Goal: Task Accomplishment & Management: Complete application form

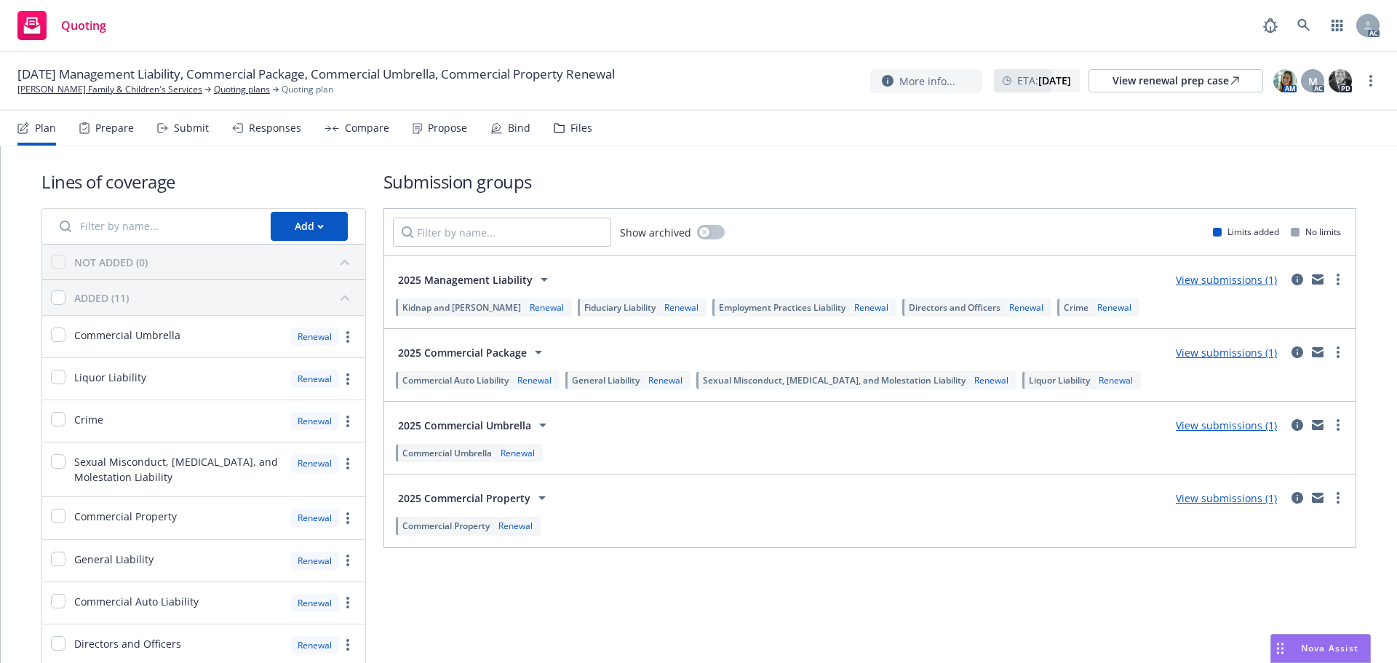
click at [196, 137] on div "Submit" at bounding box center [183, 128] width 52 height 35
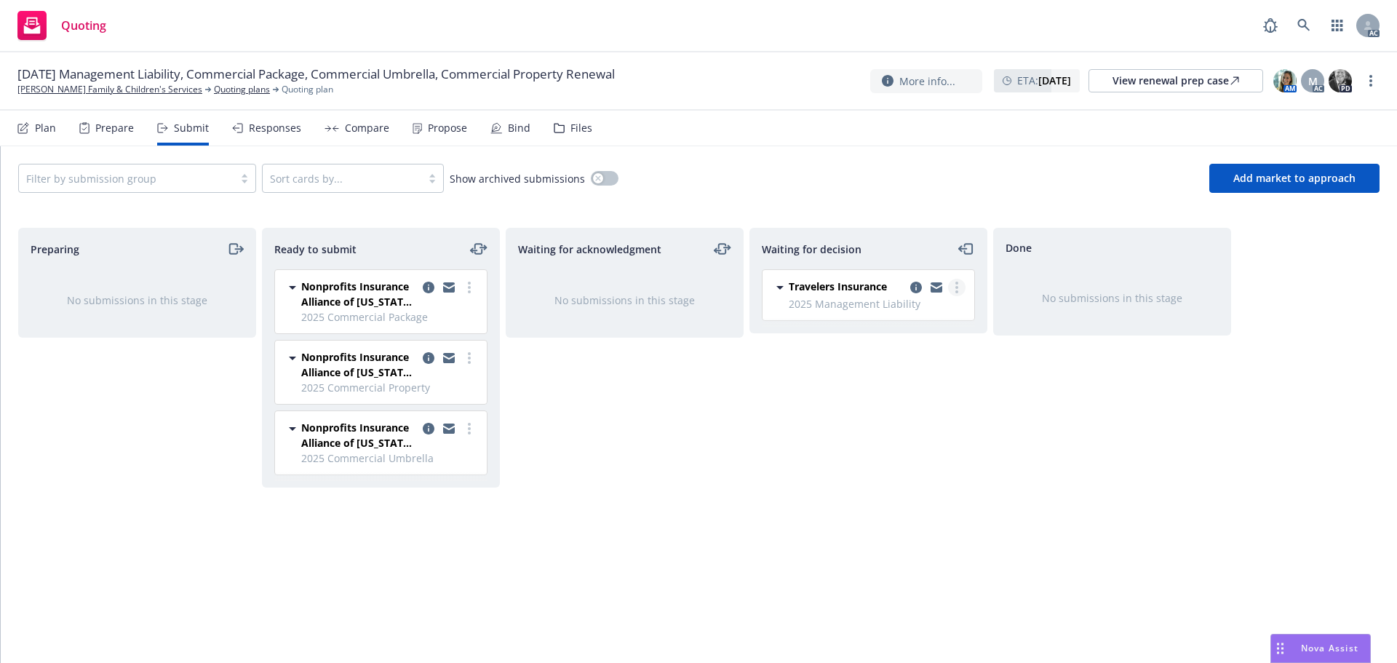
click at [962, 284] on link "more" at bounding box center [956, 287] width 17 height 17
click at [909, 369] on span "Add accepted decision" at bounding box center [891, 375] width 145 height 14
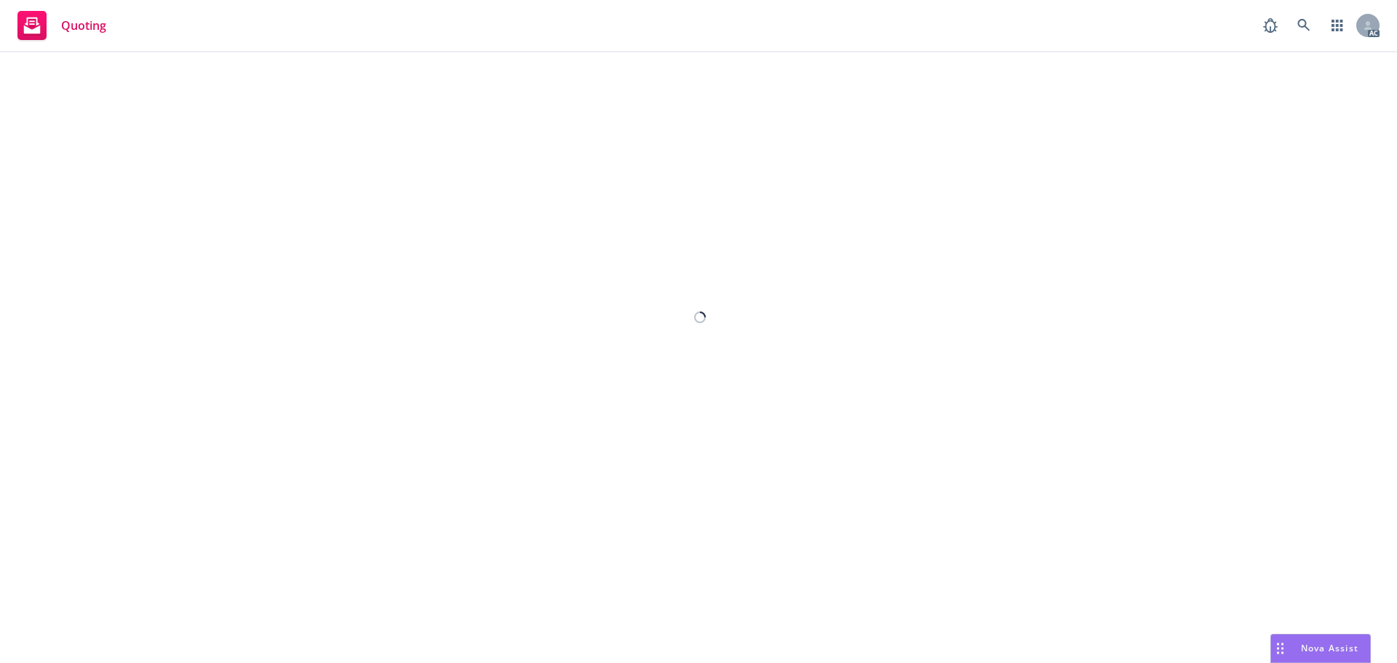
select select "12"
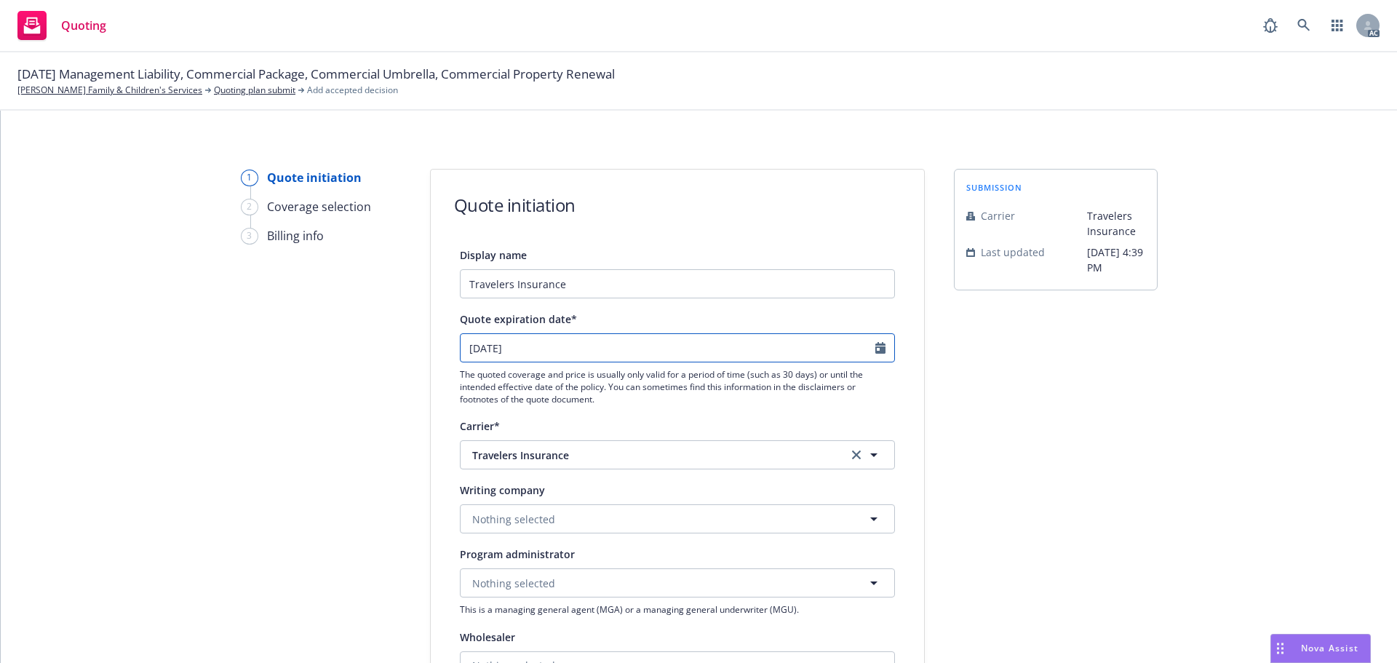
click at [877, 350] on icon "Calendar" at bounding box center [880, 348] width 10 height 12
select select "10"
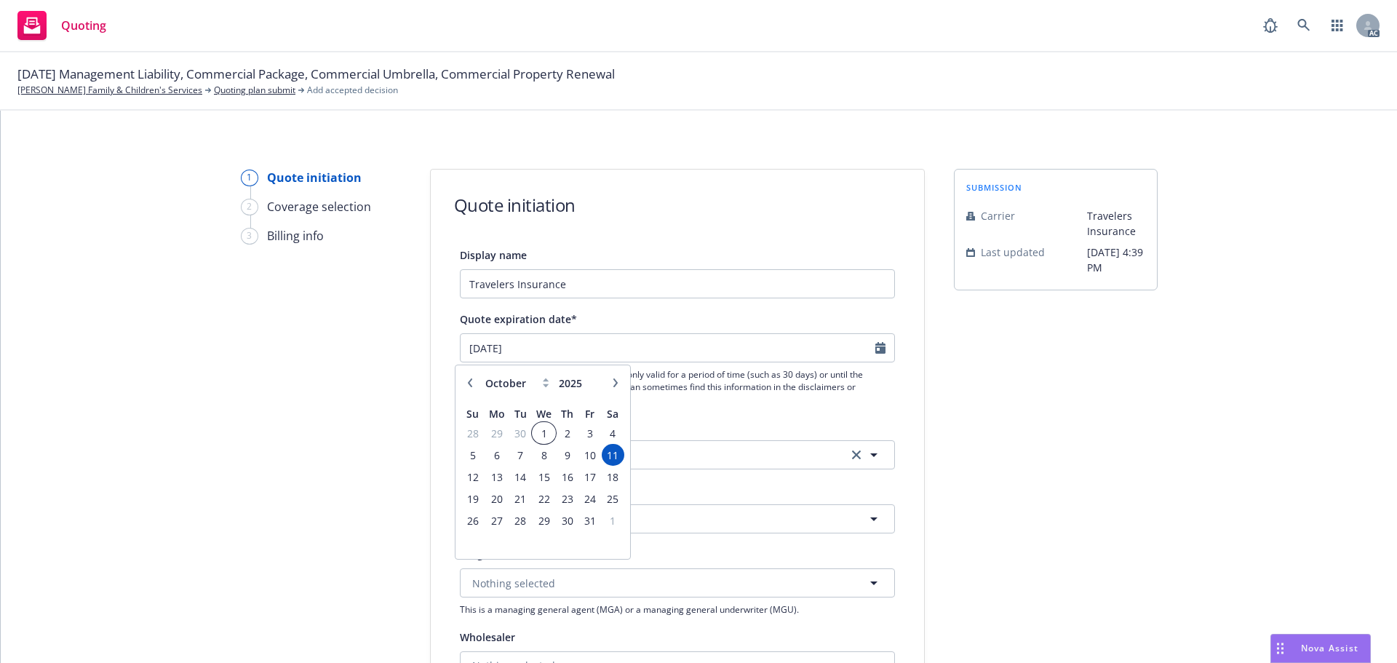
click at [541, 431] on span "1" at bounding box center [543, 433] width 21 height 18
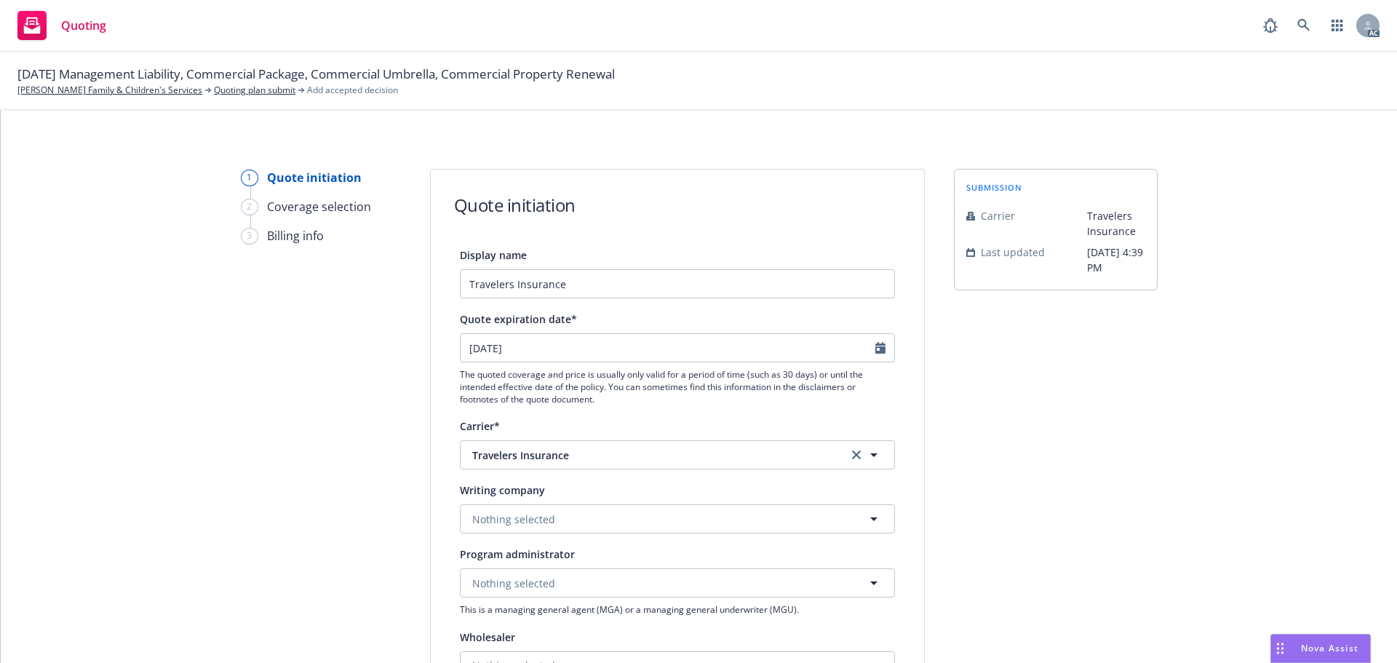
type input "1/10/2025"
click at [574, 508] on button "Nothing selected" at bounding box center [677, 518] width 435 height 29
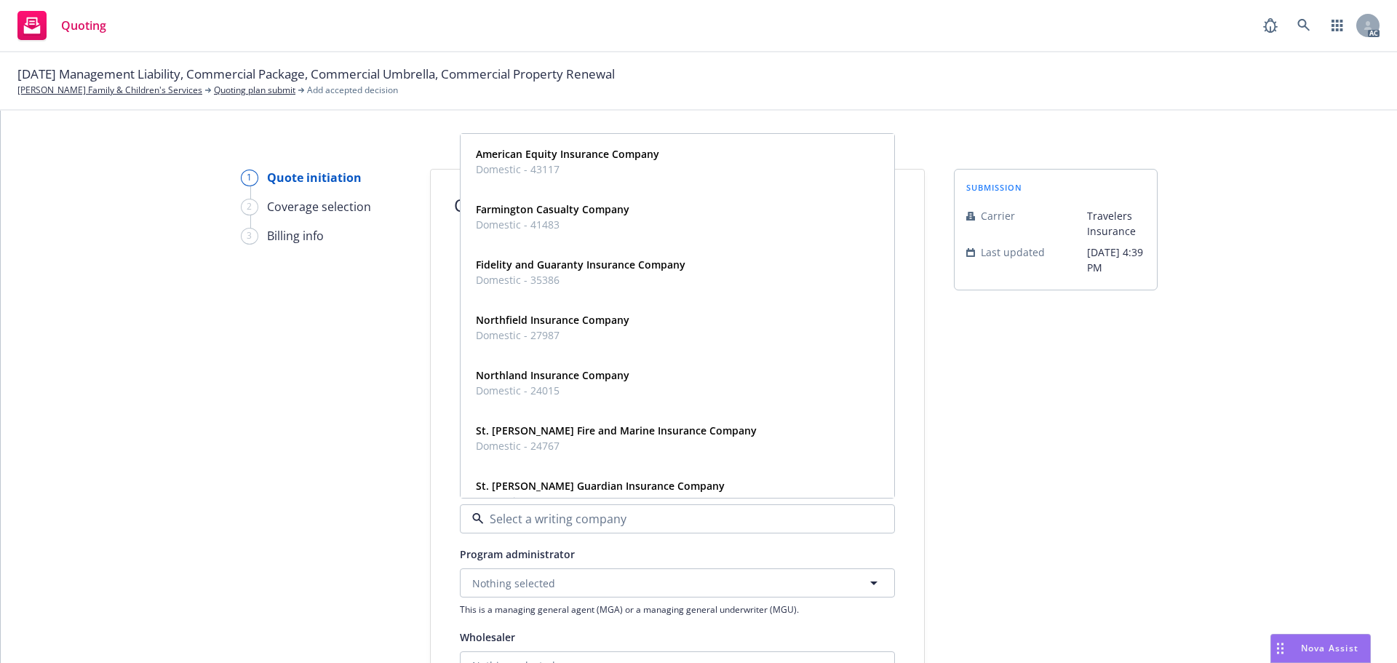
paste input "Travelers Casualty and Surety Company of [GEOGRAPHIC_DATA]"
type input "Travelers Casualty and Surety Company of [GEOGRAPHIC_DATA]"
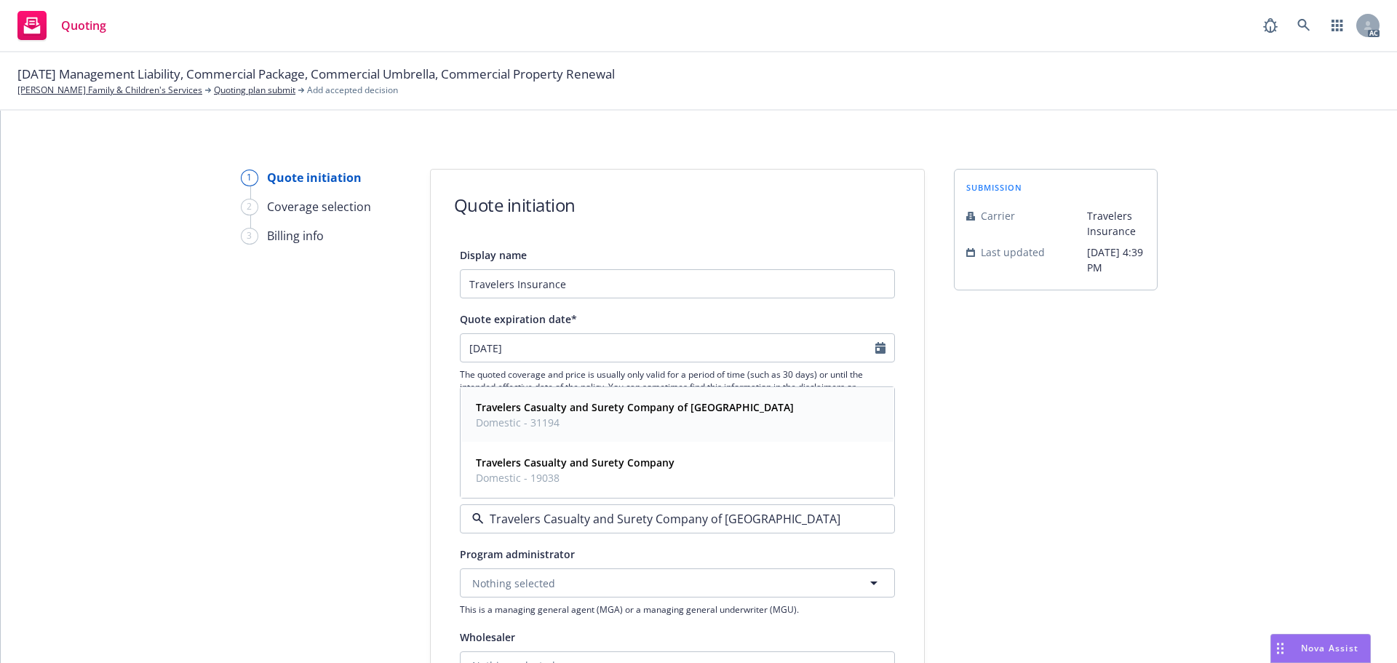
click at [588, 424] on span "Domestic - 31194" at bounding box center [635, 422] width 318 height 15
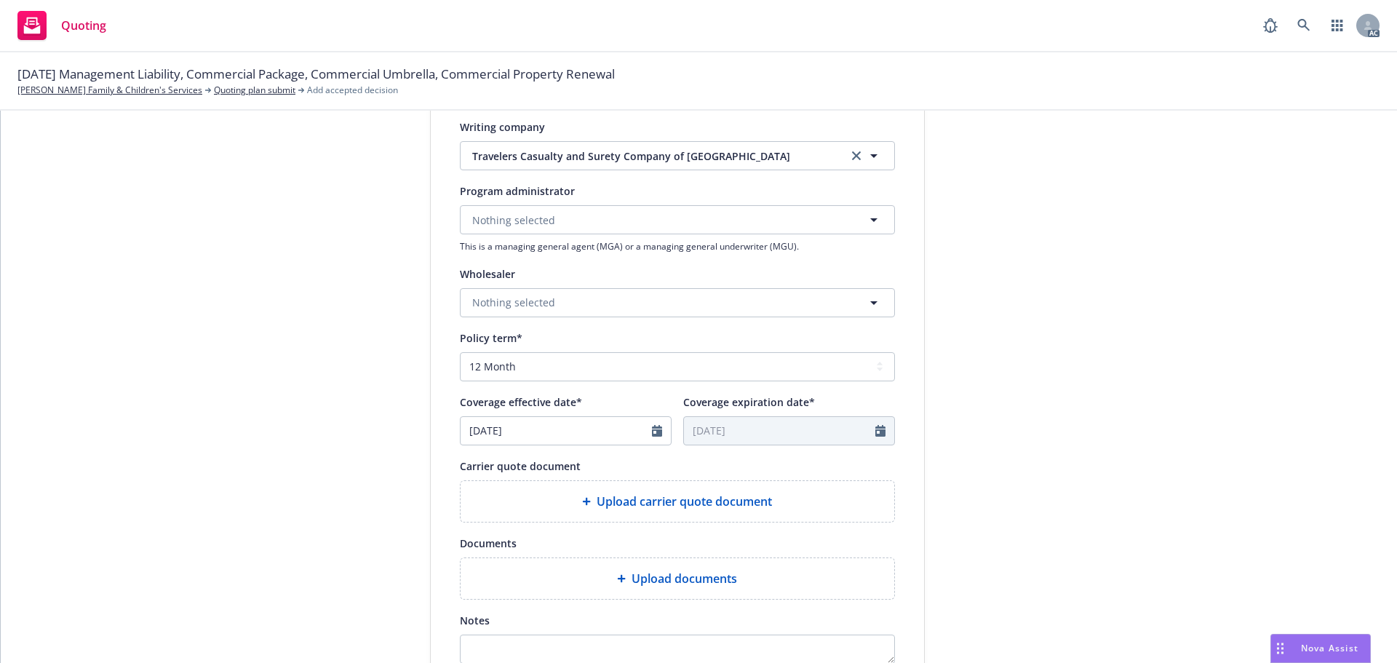
scroll to position [364, 0]
click at [676, 501] on span "Upload carrier quote document" at bounding box center [684, 500] width 175 height 17
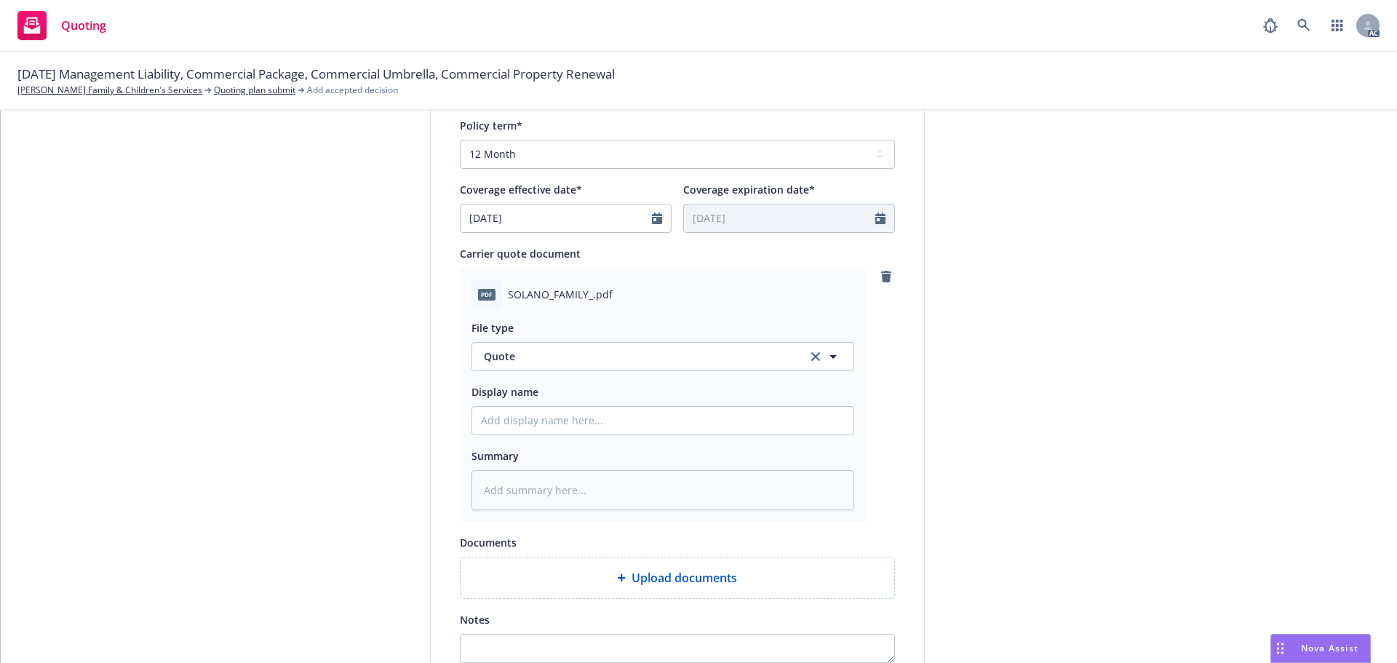
scroll to position [655, 0]
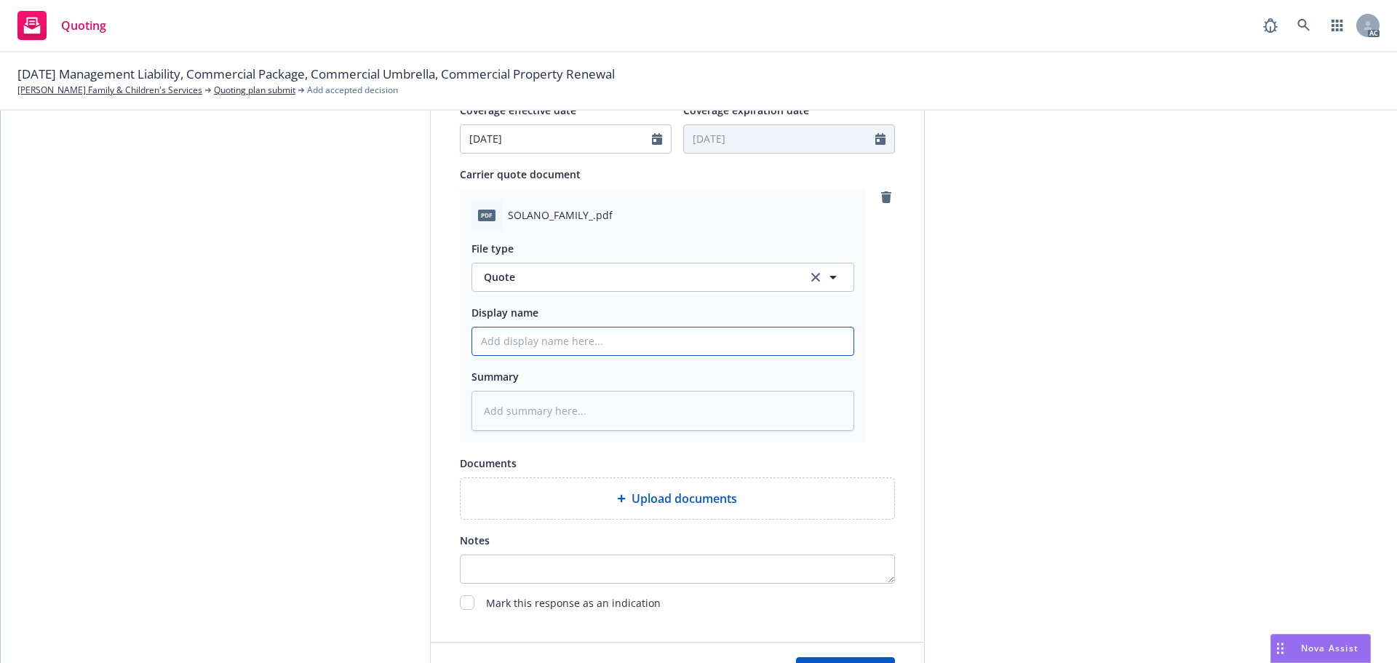
click at [537, 348] on input "Display name" at bounding box center [662, 341] width 381 height 28
type textarea "x"
type input "2"
type textarea "x"
type input "25"
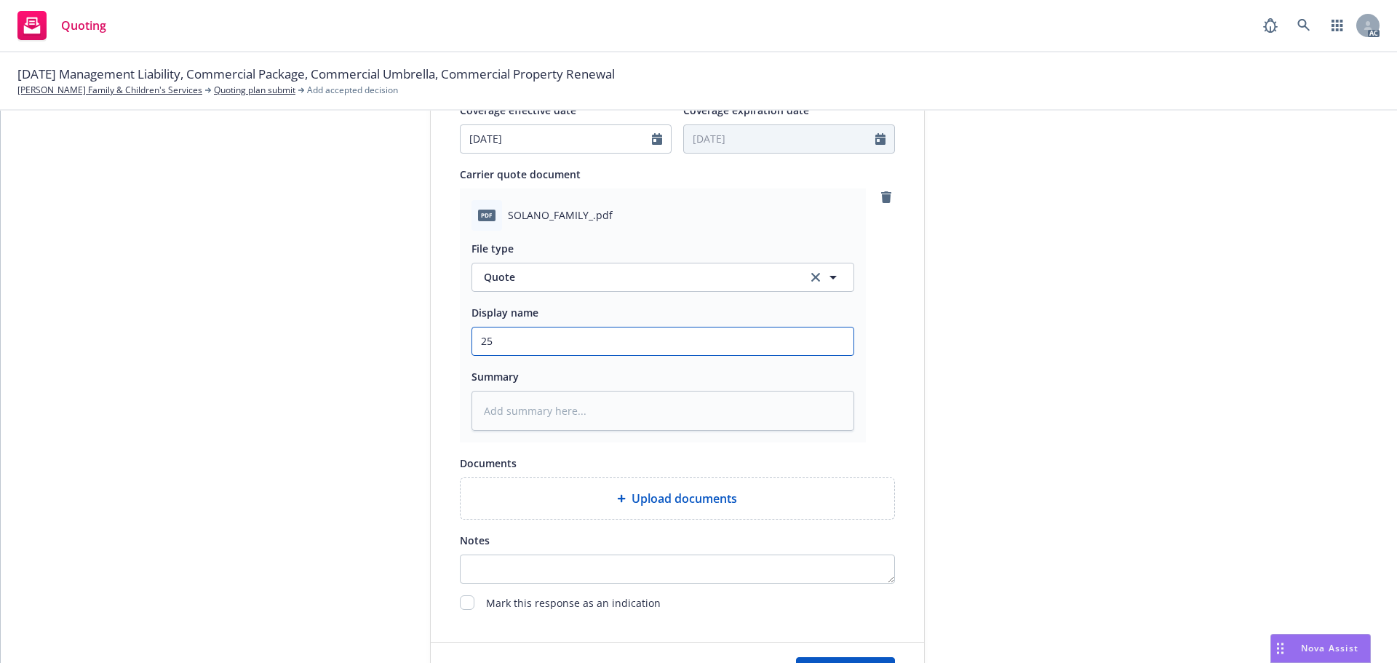
type textarea "x"
type input "25-"
type textarea "x"
type input "25-2"
type textarea "x"
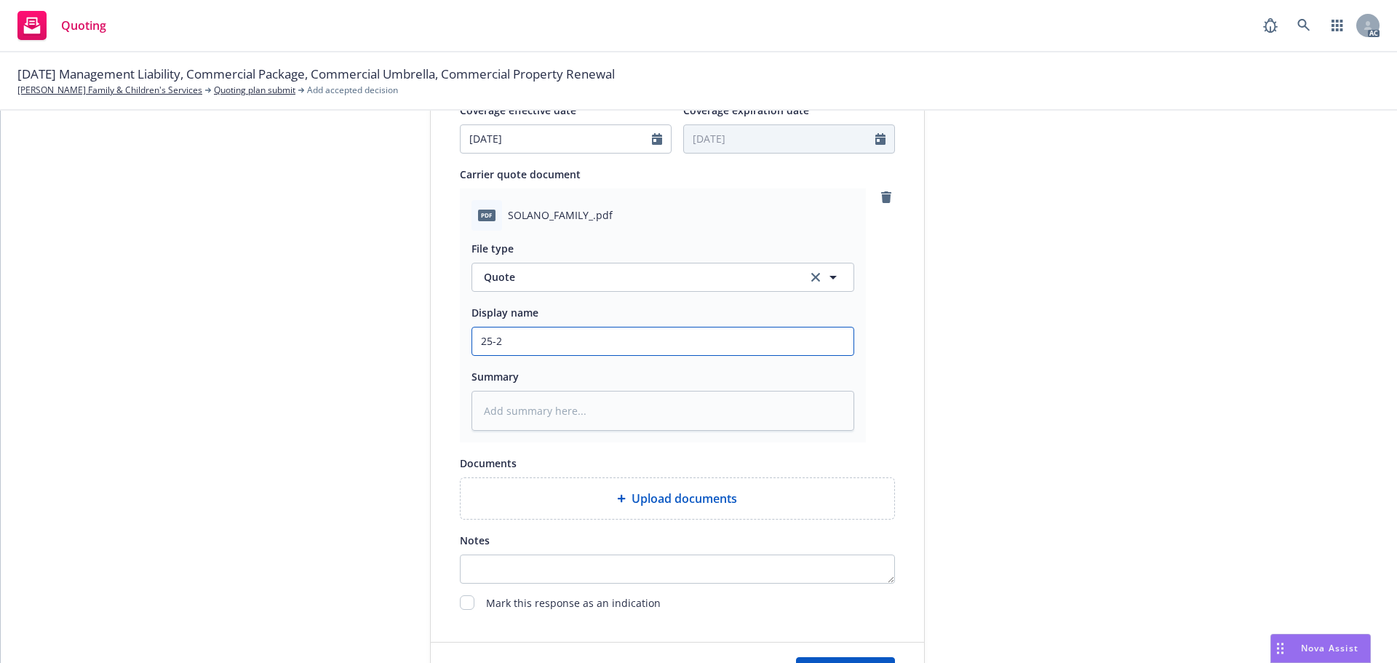
type input "25-26"
type textarea "x"
type input "25-26"
type textarea "x"
type input "25-26 Management Liability Quote"
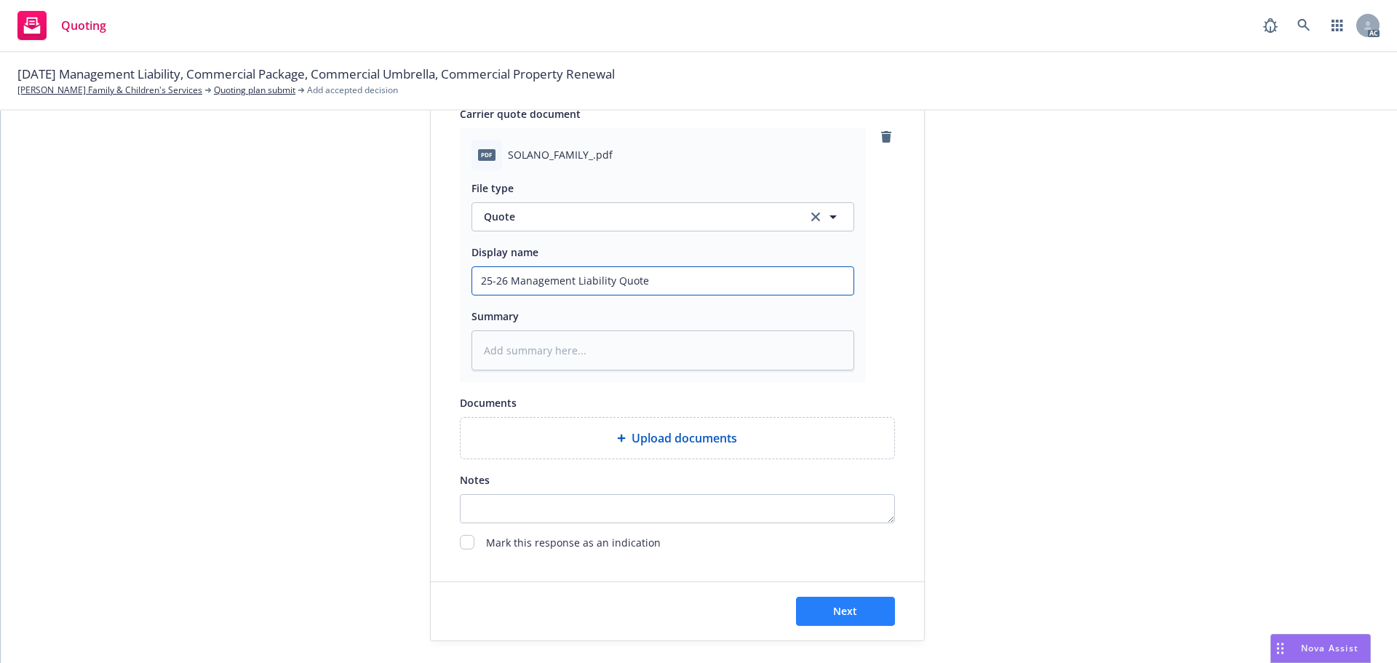
scroll to position [751, 0]
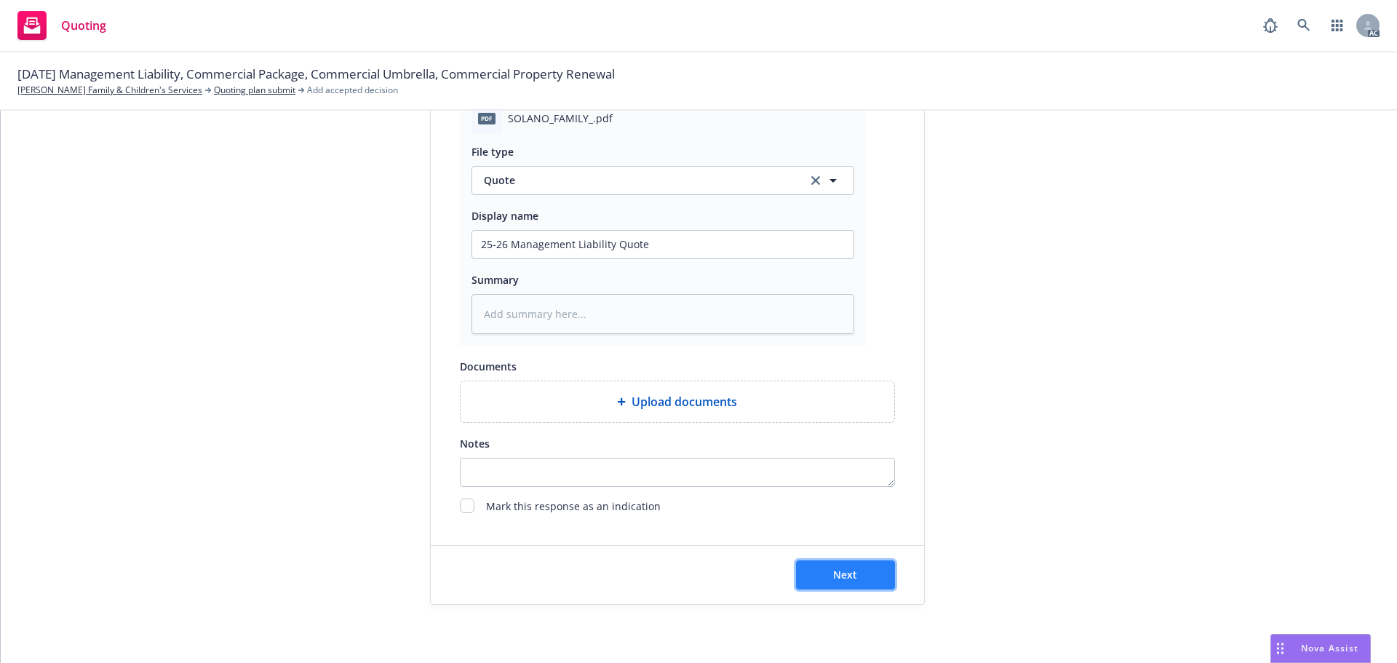
click at [850, 581] on button "Next" at bounding box center [845, 574] width 99 height 29
type textarea "x"
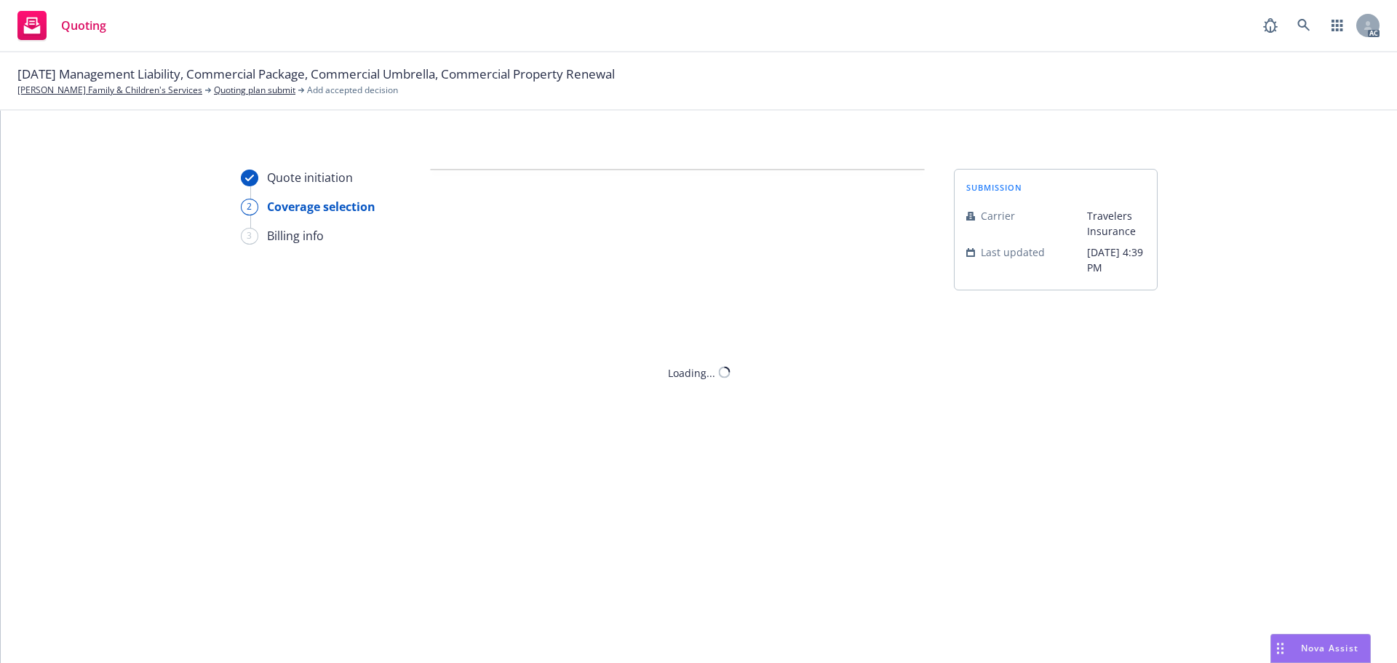
scroll to position [0, 0]
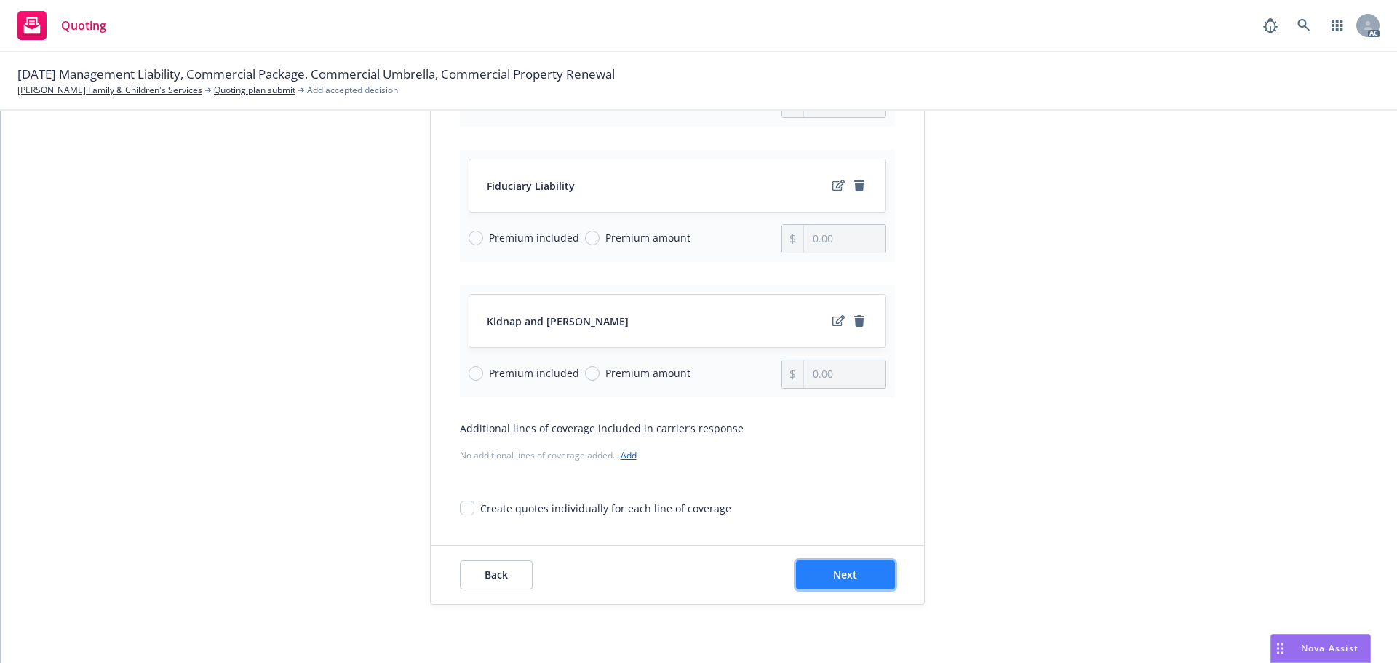
click at [860, 573] on button "Next" at bounding box center [845, 574] width 99 height 29
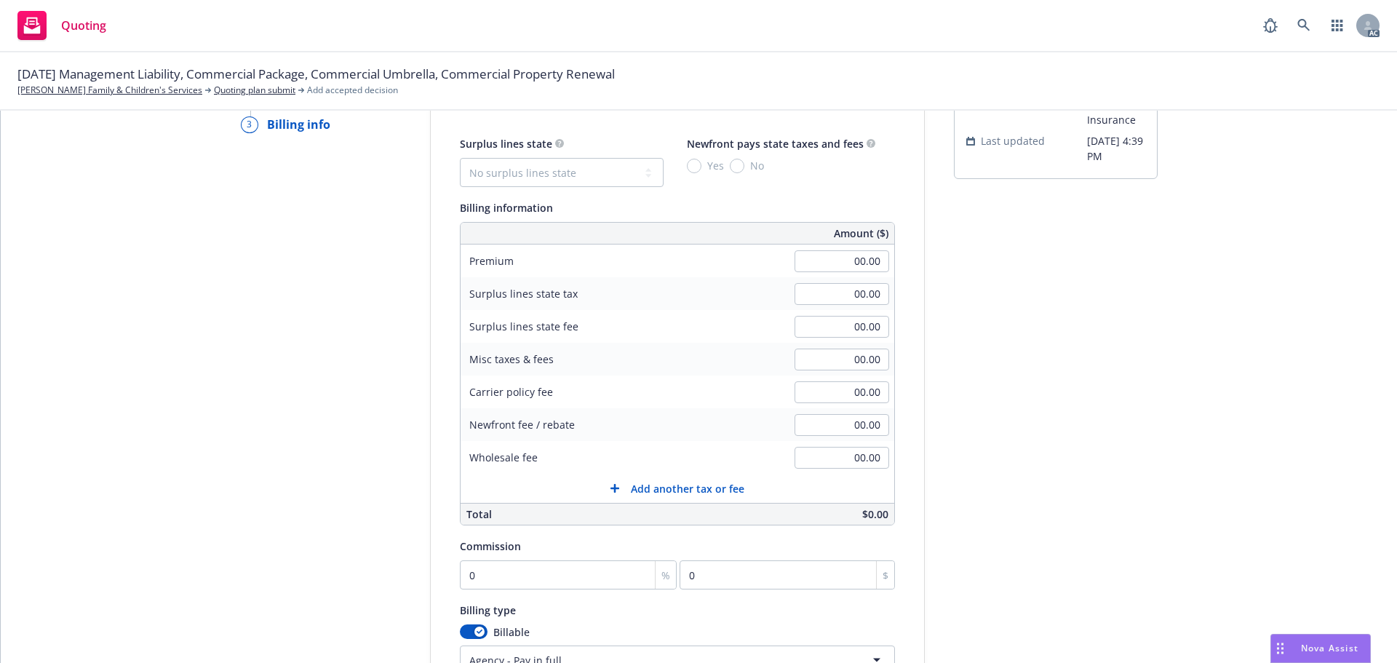
scroll to position [90, 0]
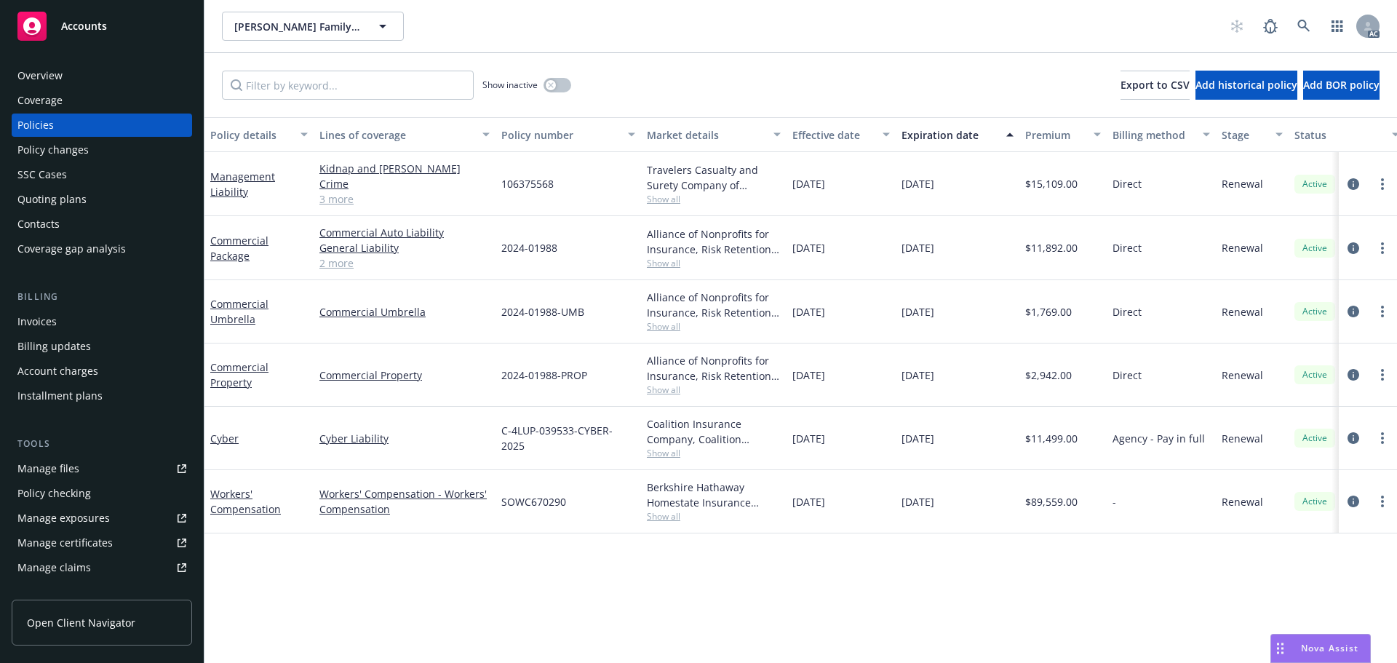
click at [343, 199] on link "3 more" at bounding box center [404, 198] width 170 height 15
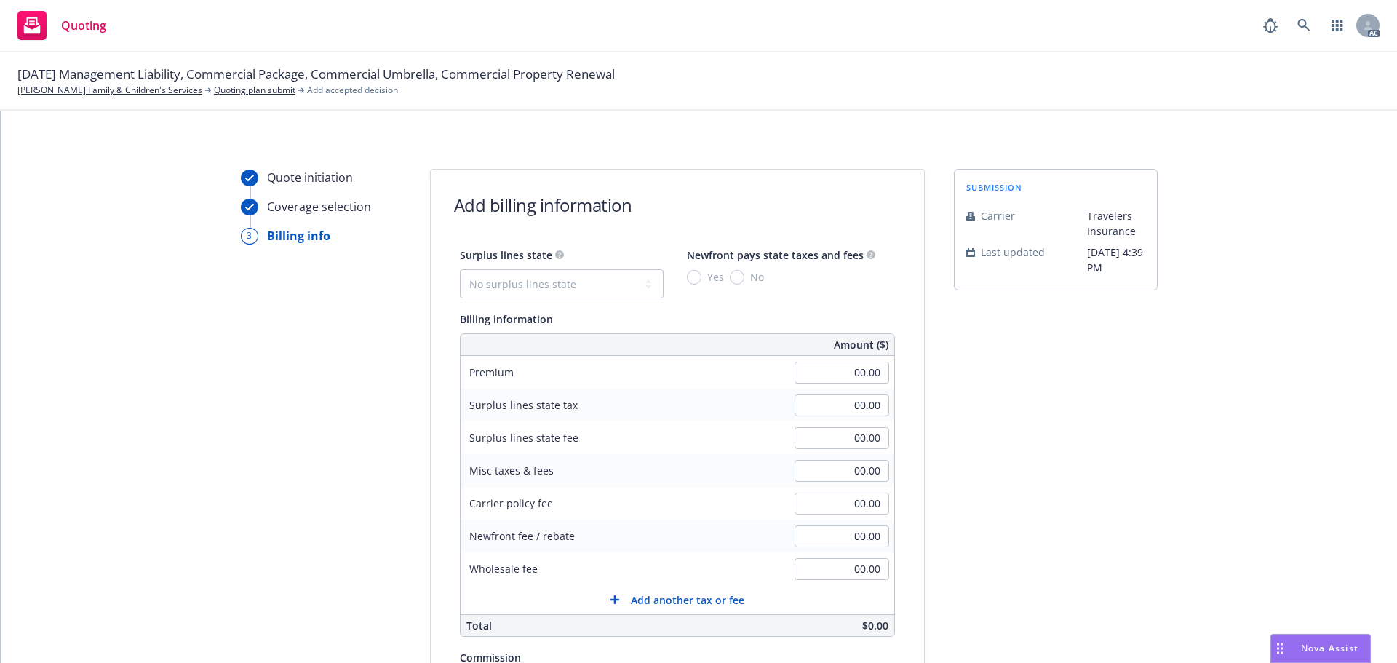
scroll to position [90, 0]
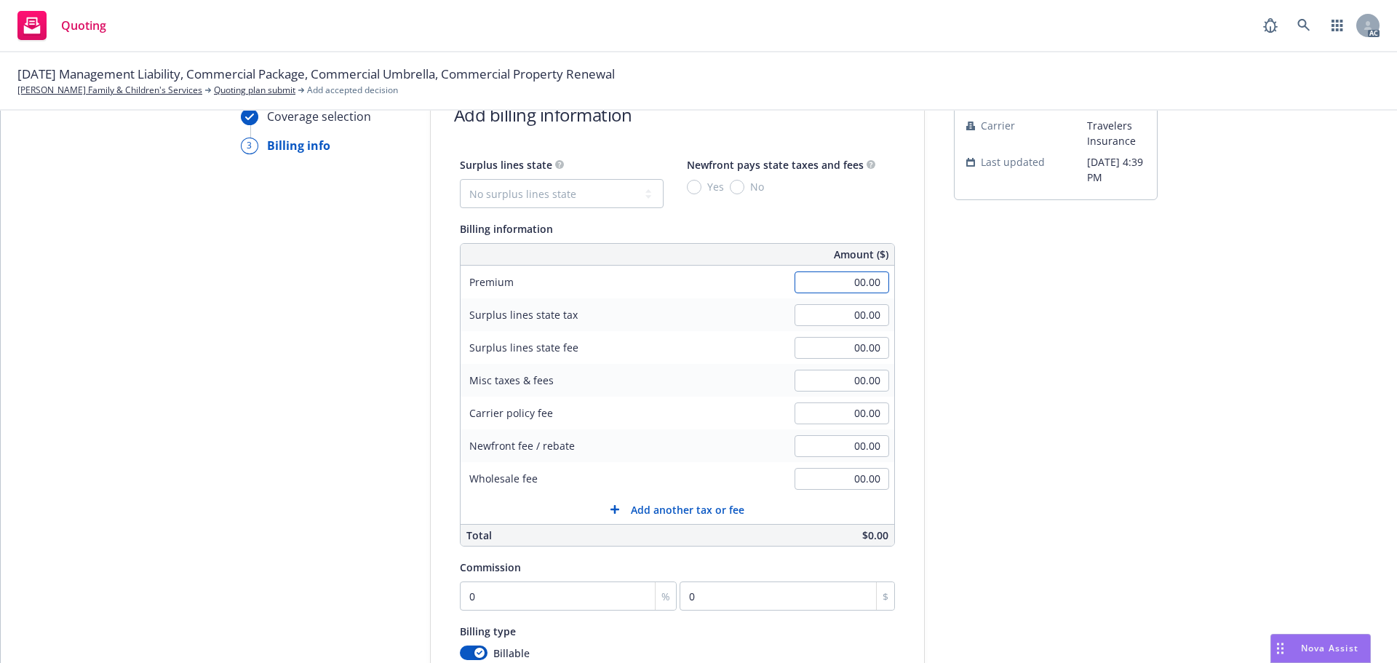
click at [797, 287] on input "00.00" at bounding box center [841, 282] width 95 height 22
type input "19,096.00"
click at [1046, 343] on div "submission Carrier Travelers Insurance Last updated [DATE] 4:39 PM" at bounding box center [1056, 451] width 204 height 744
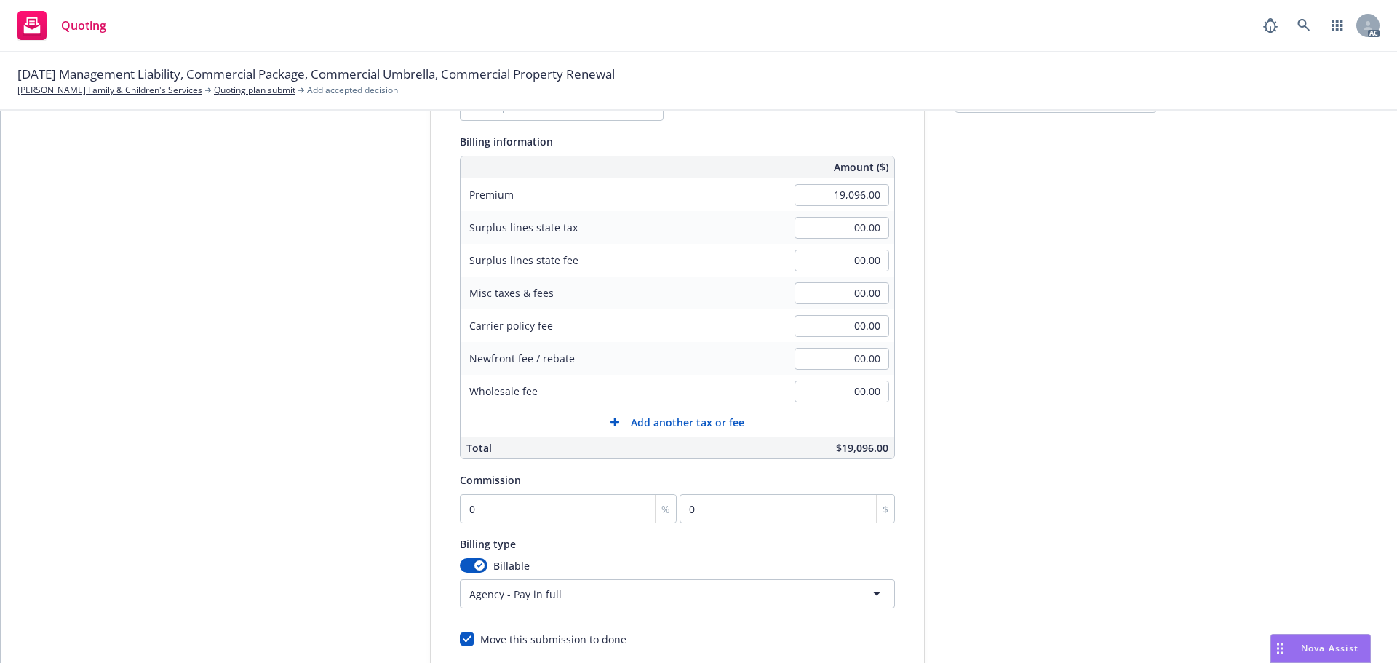
scroll to position [308, 0]
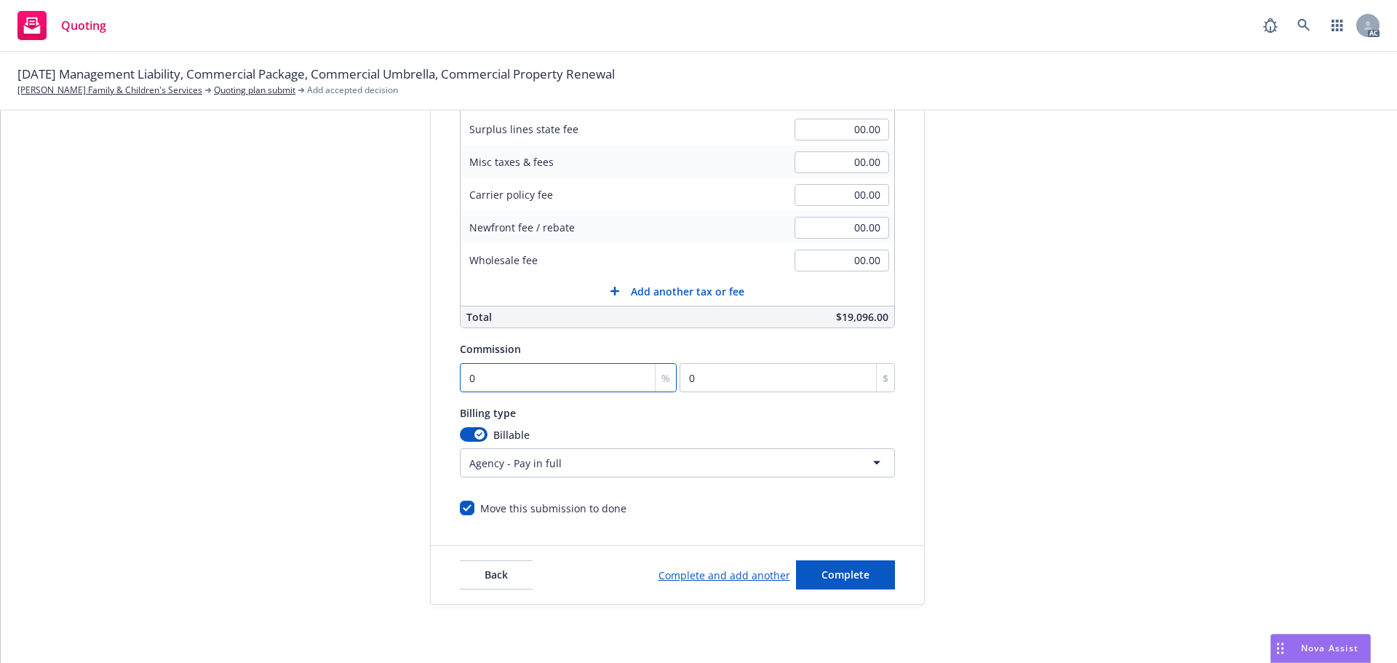
click at [518, 381] on input "0" at bounding box center [569, 377] width 218 height 29
type input "1"
type input "190.96"
type input "12"
type input "2291.52"
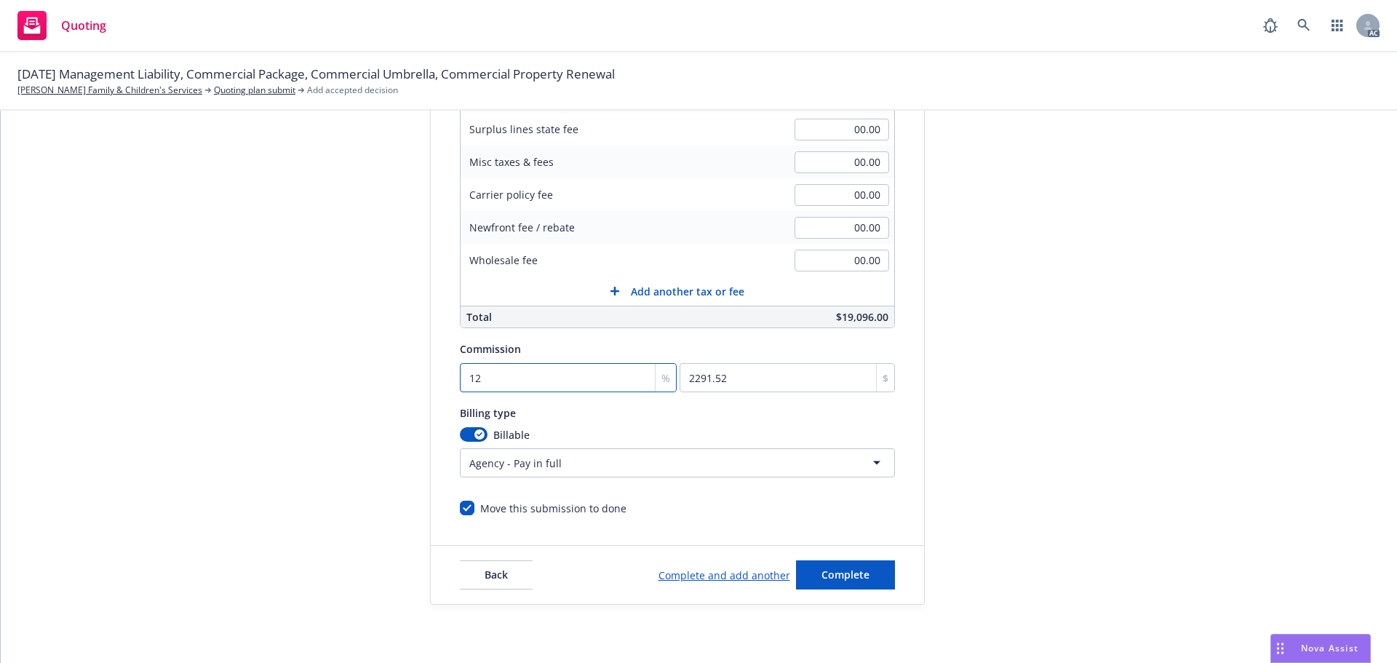
type input "12.5"
type input "2387"
type input "12.5"
click at [954, 186] on div "submission Carrier Travelers Insurance Last updated 7/4, 4:39 PM" at bounding box center [1056, 232] width 204 height 744
click at [522, 455] on html "Quoting AC 10/01/25 Management Liability, Commercial Package, Commercial Umbrel…" at bounding box center [698, 331] width 1397 height 663
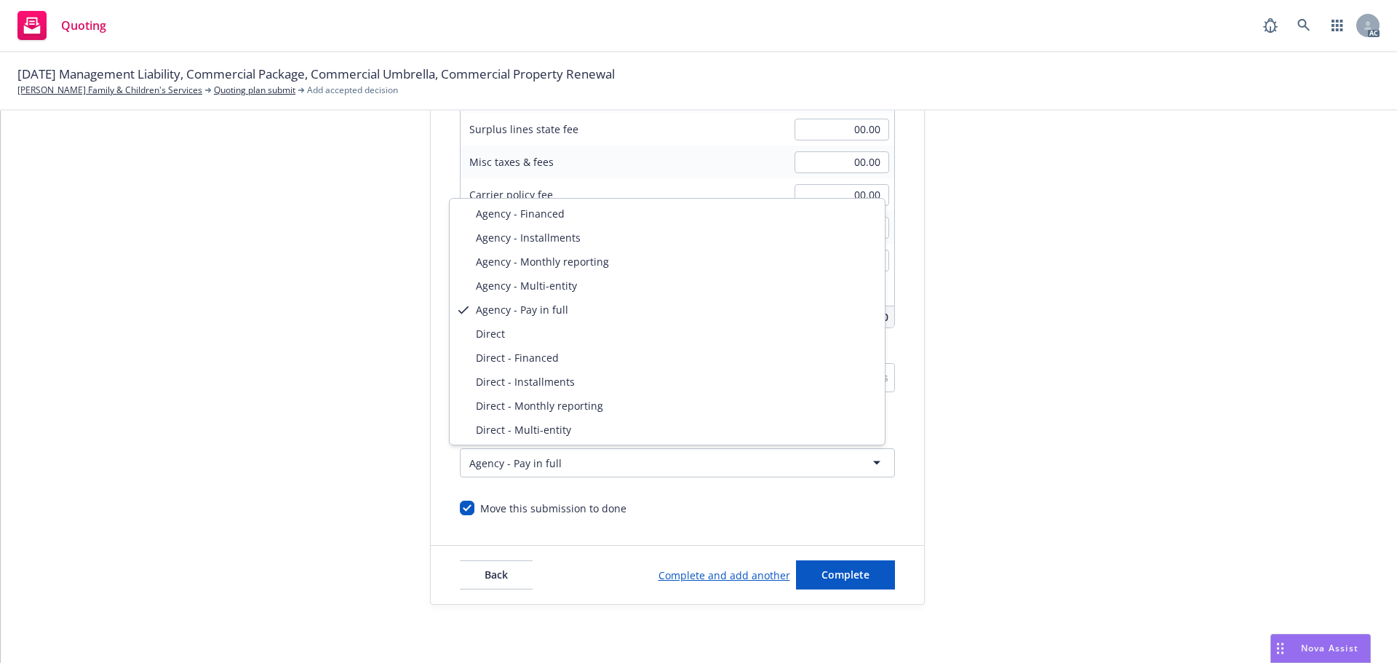
select select "DIRECT"
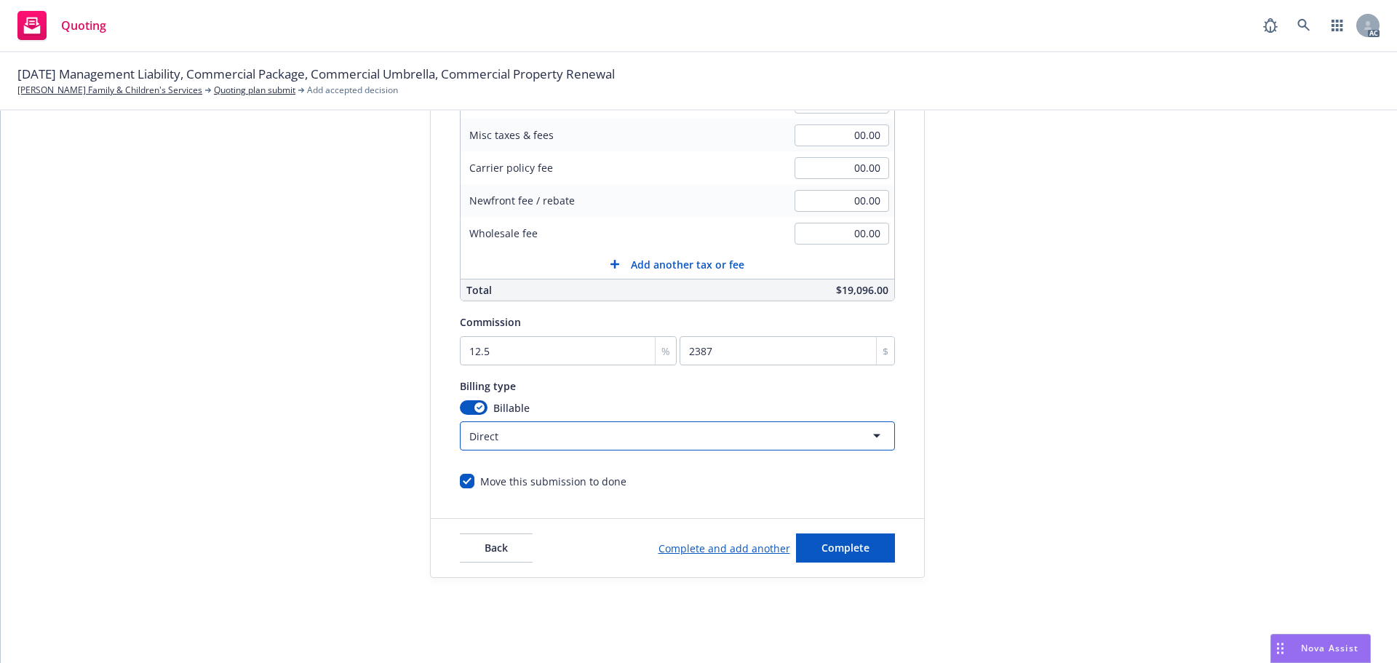
scroll to position [73, 0]
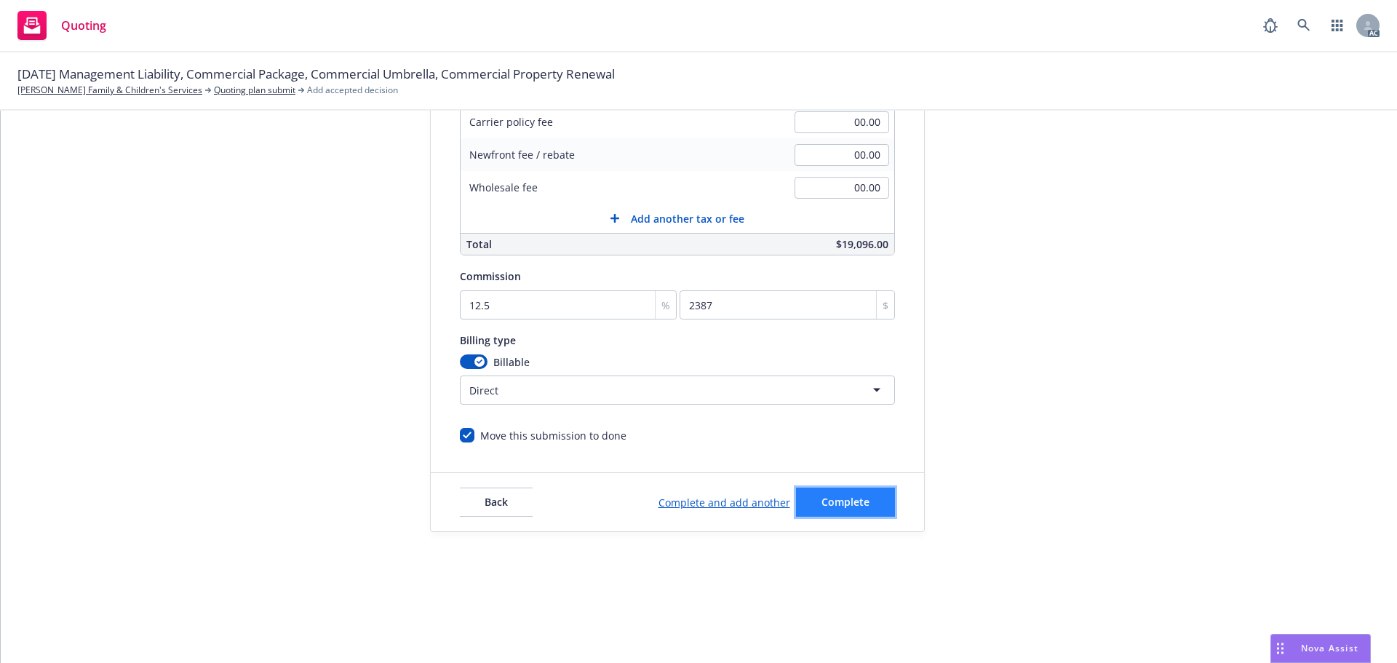
click at [848, 493] on button "Complete" at bounding box center [845, 501] width 99 height 29
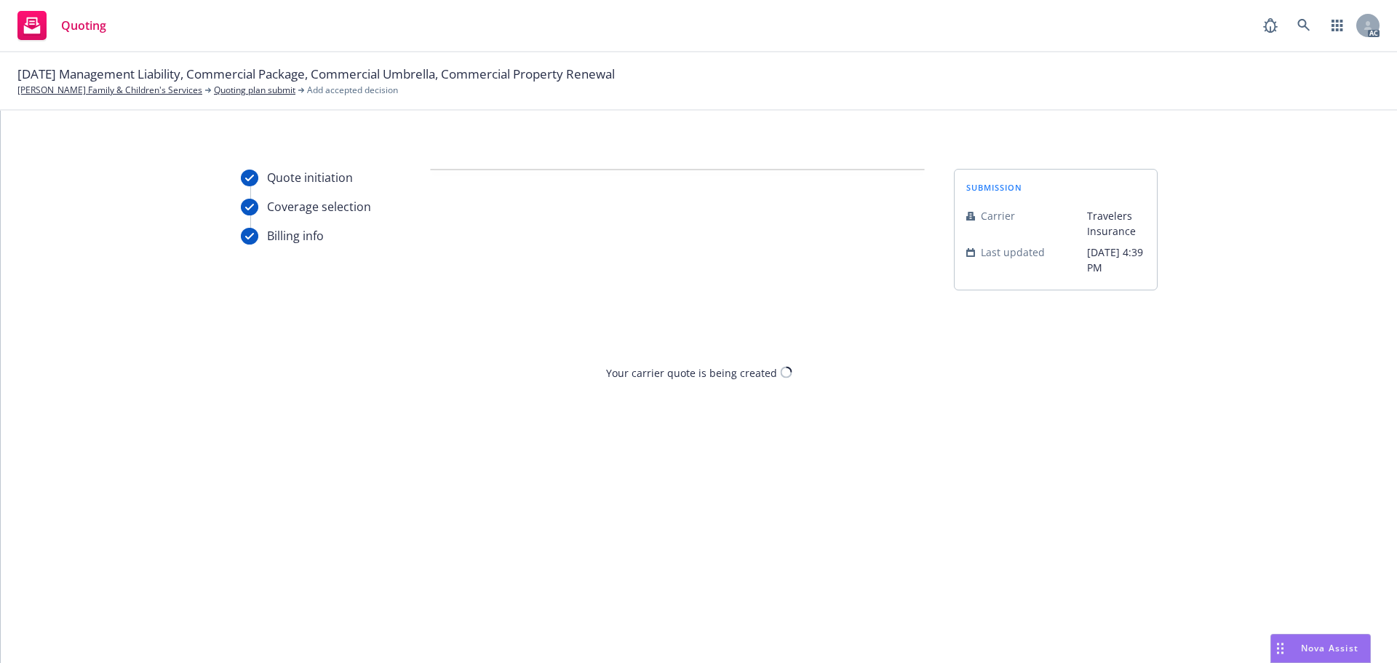
scroll to position [0, 0]
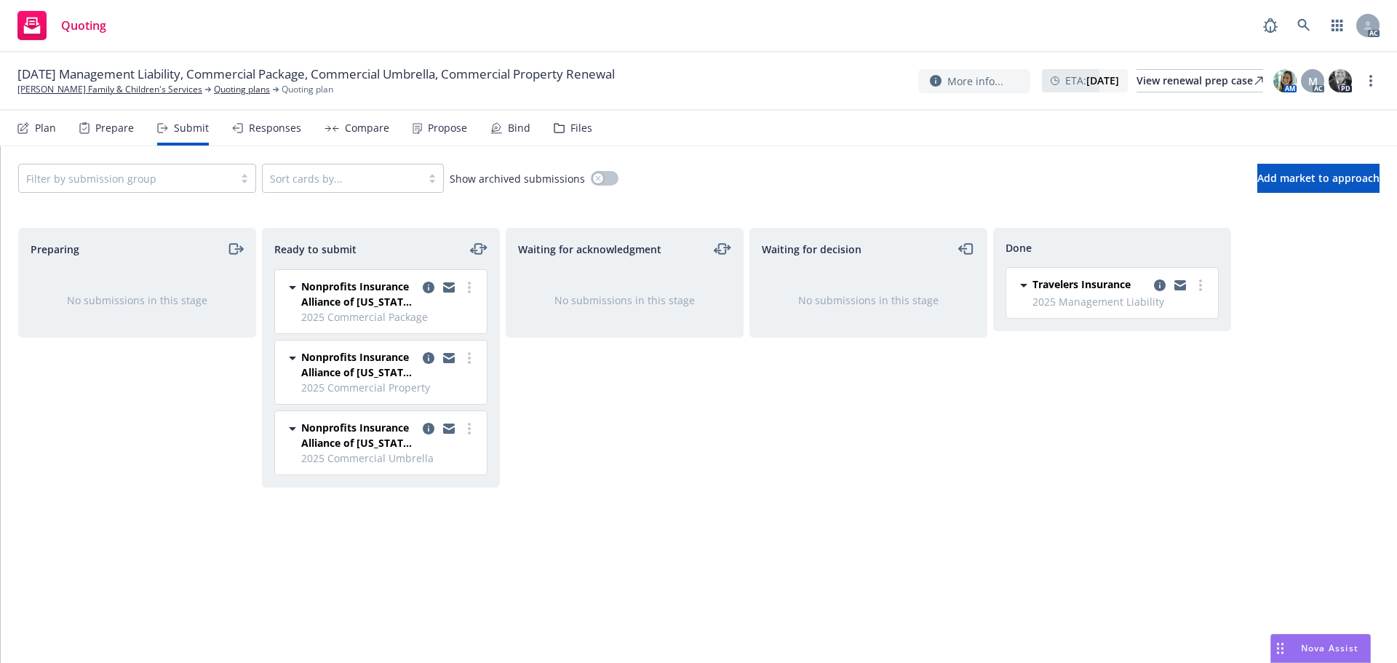
click at [412, 129] on icon at bounding box center [416, 128] width 9 height 11
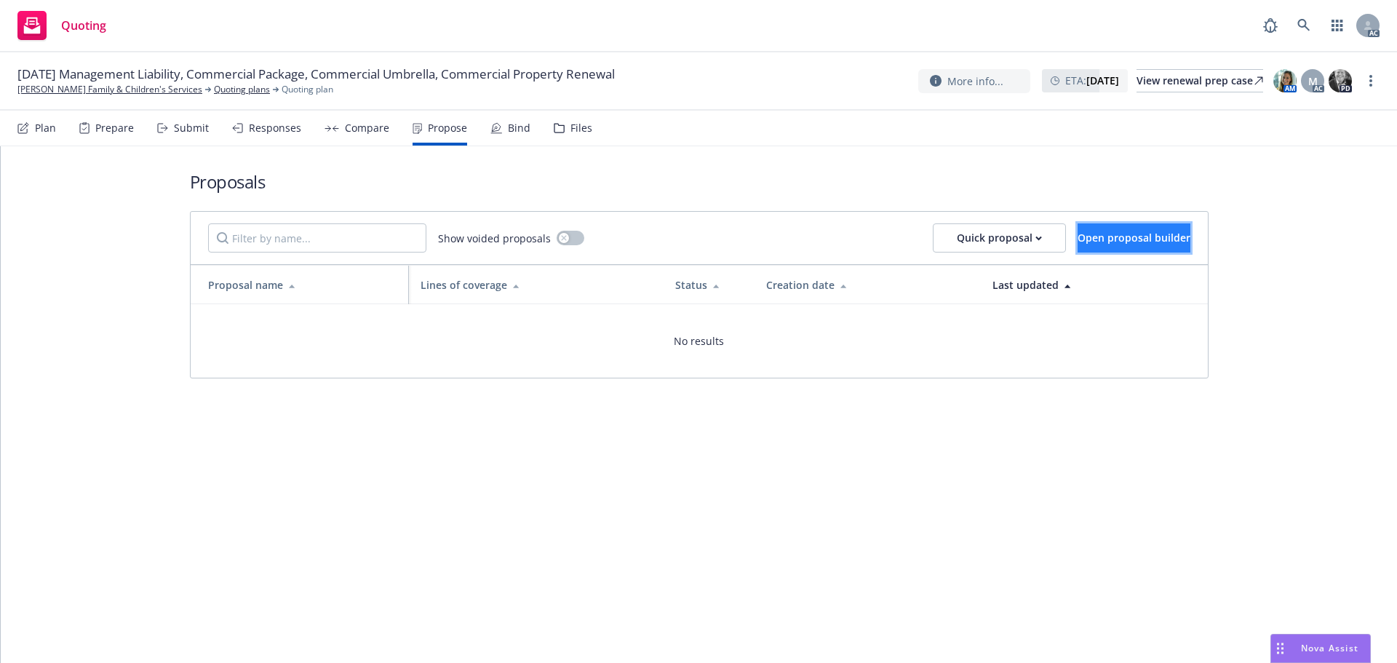
click at [1116, 237] on span "Open proposal builder" at bounding box center [1133, 238] width 113 height 14
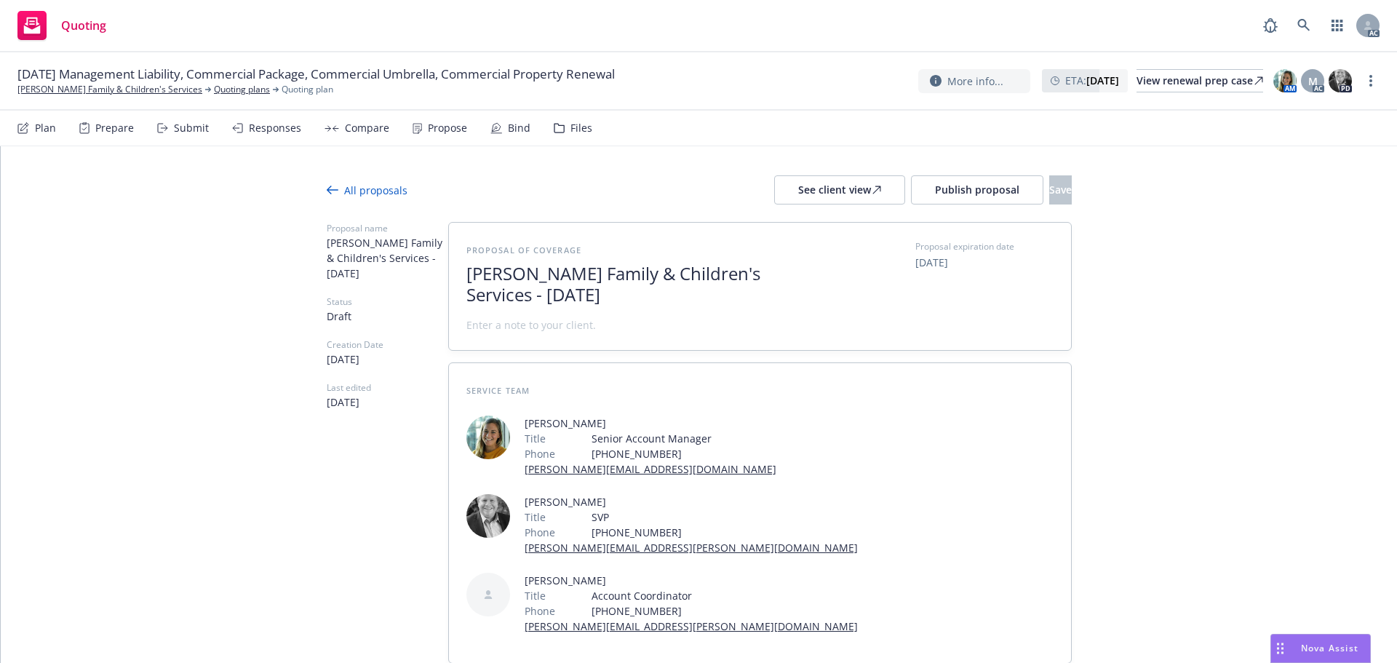
drag, startPoint x: 608, startPoint y: 295, endPoint x: 331, endPoint y: 258, distance: 279.5
click at [331, 258] on div "Proposal name Solano Family & Children's Services - September 2025 Status Draft…" at bounding box center [699, 469] width 745 height 495
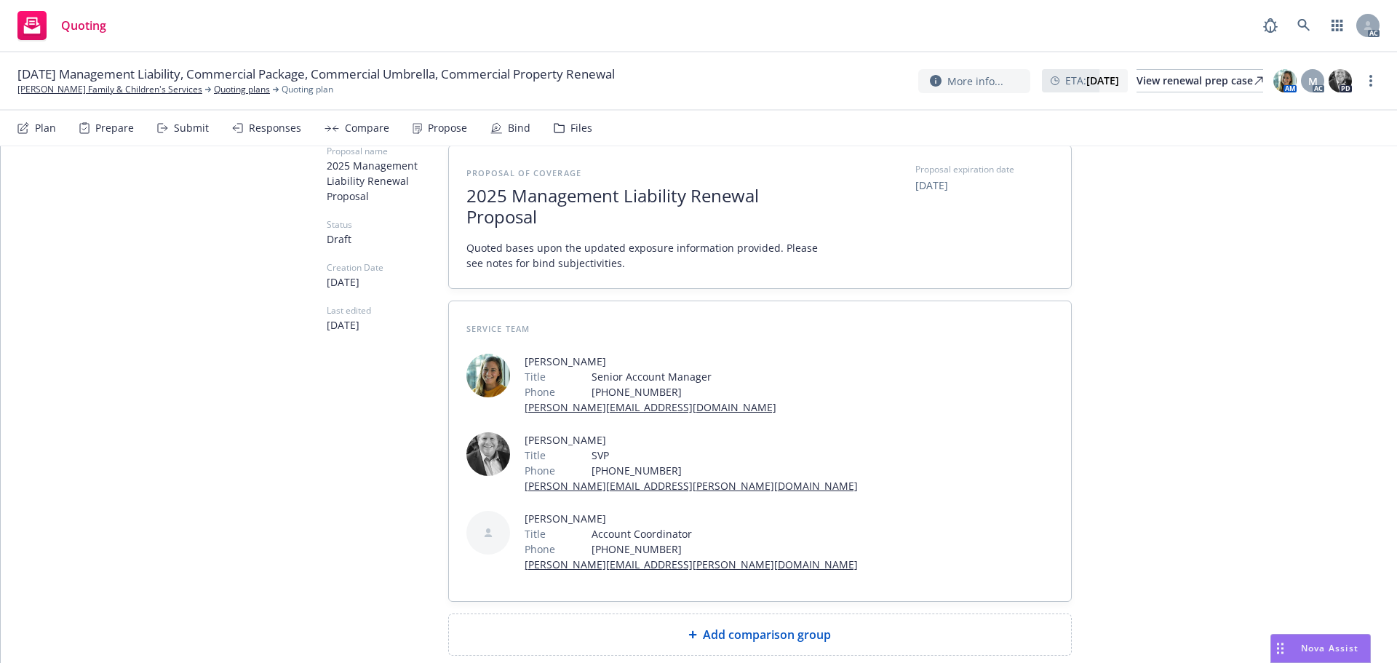
scroll to position [79, 0]
click at [744, 624] on span "Add comparison group" at bounding box center [767, 632] width 128 height 17
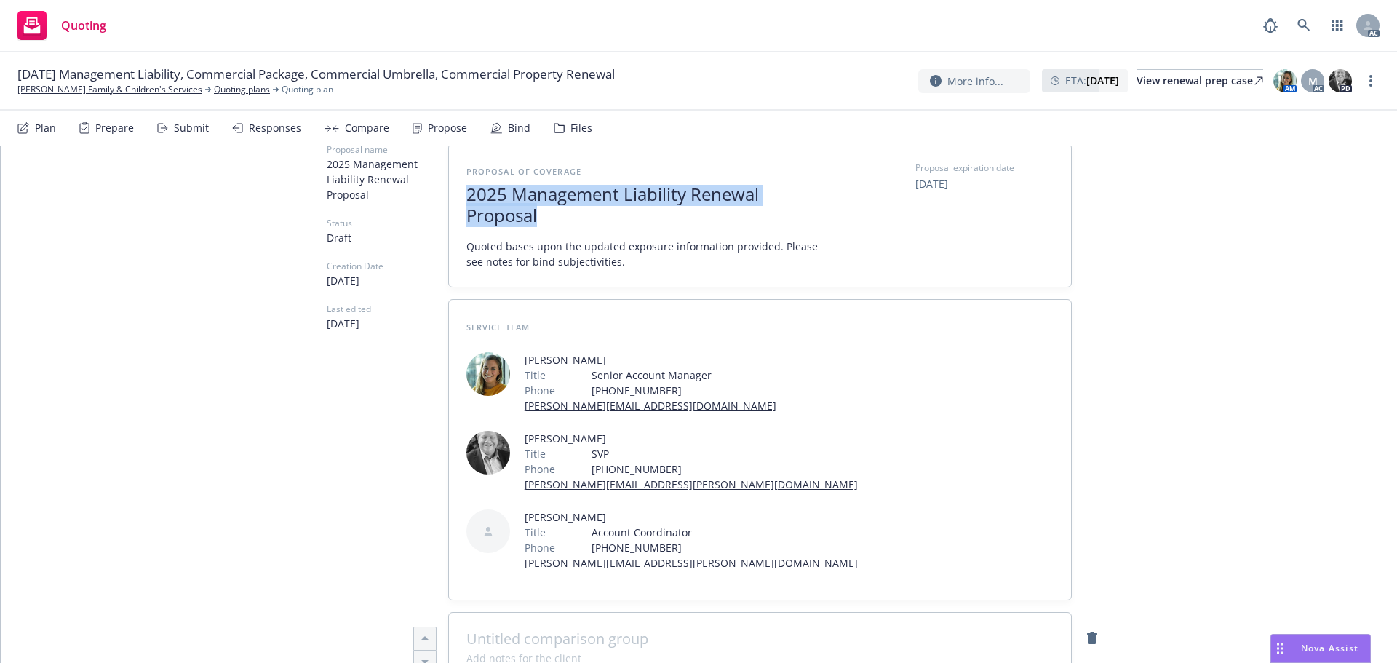
drag, startPoint x: 450, startPoint y: 199, endPoint x: 423, endPoint y: 193, distance: 28.4
copy span "2025 Management Liability Renewal Proposal"
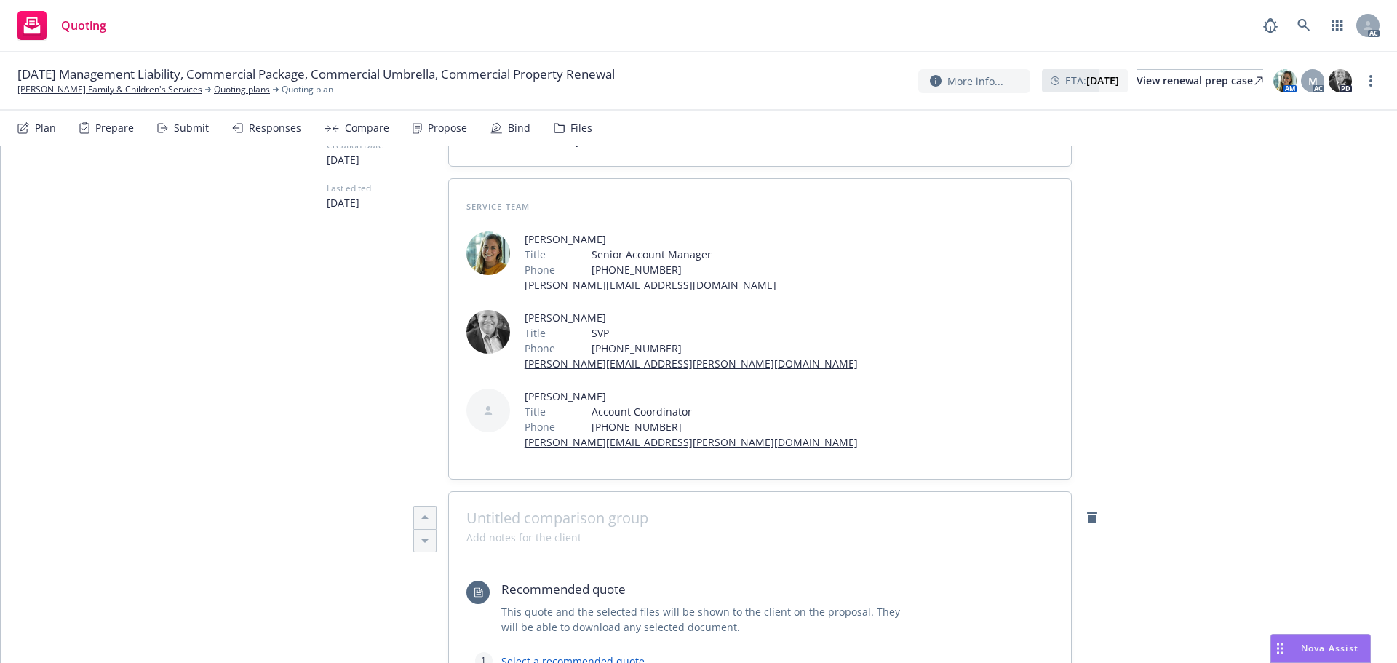
scroll to position [297, 0]
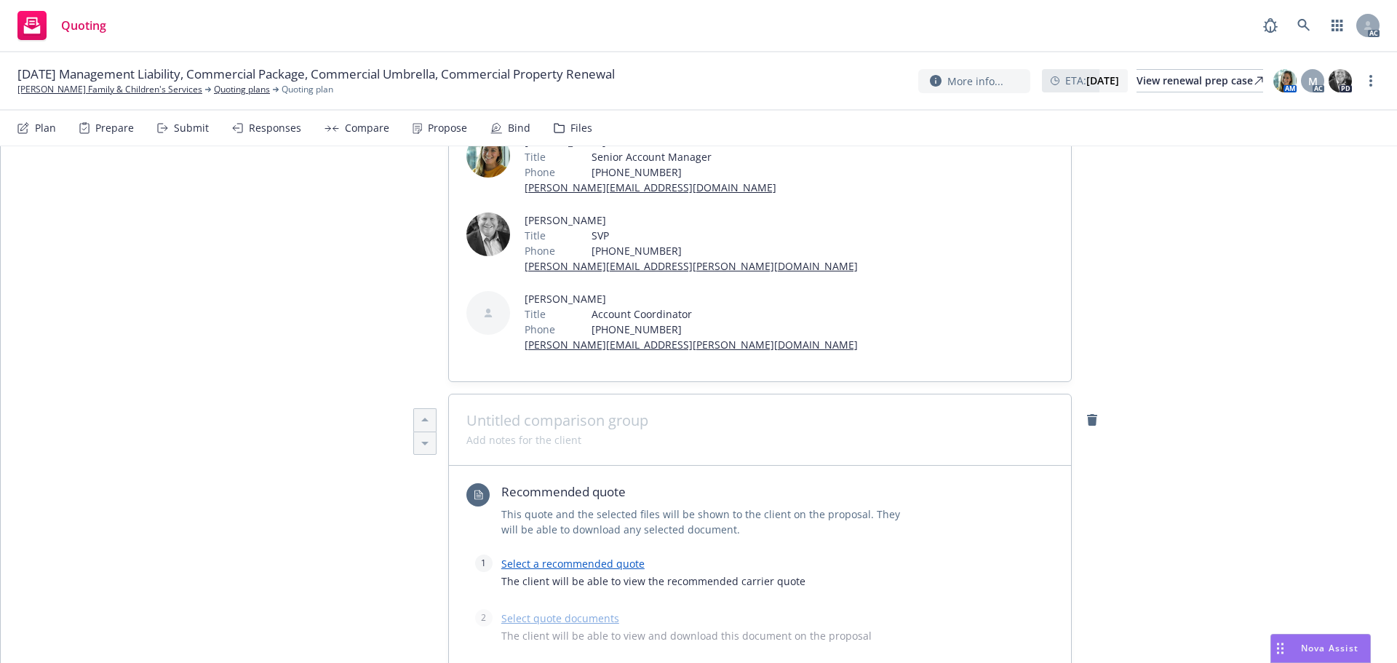
type textarea "x"
click at [527, 412] on span at bounding box center [759, 420] width 587 height 17
paste span
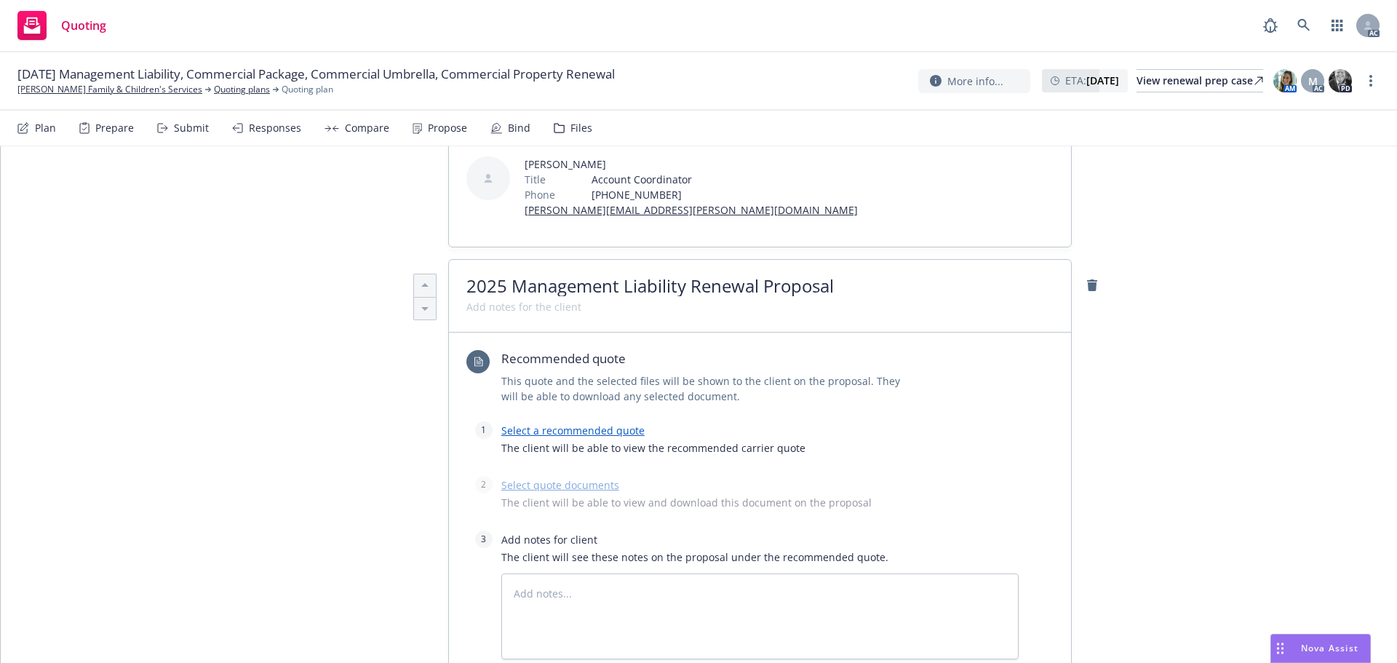
scroll to position [442, 0]
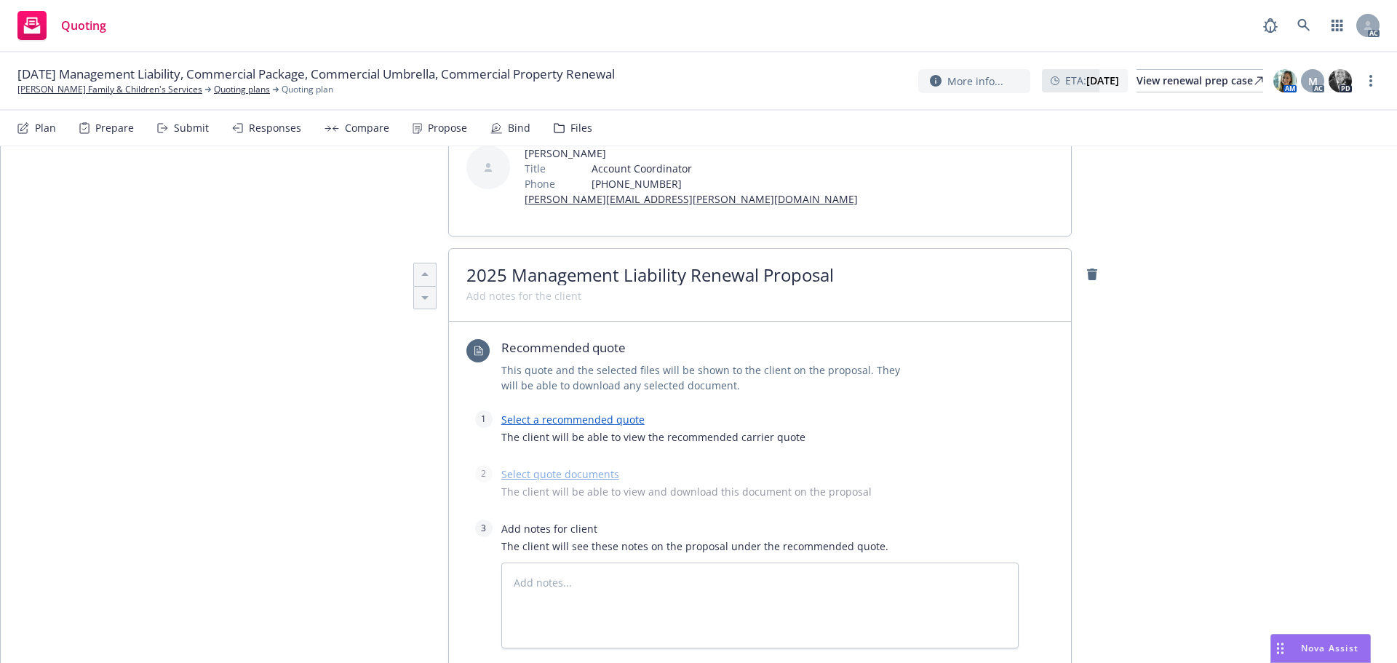
click at [541, 412] on link "Select a recommended quote" at bounding box center [572, 419] width 143 height 14
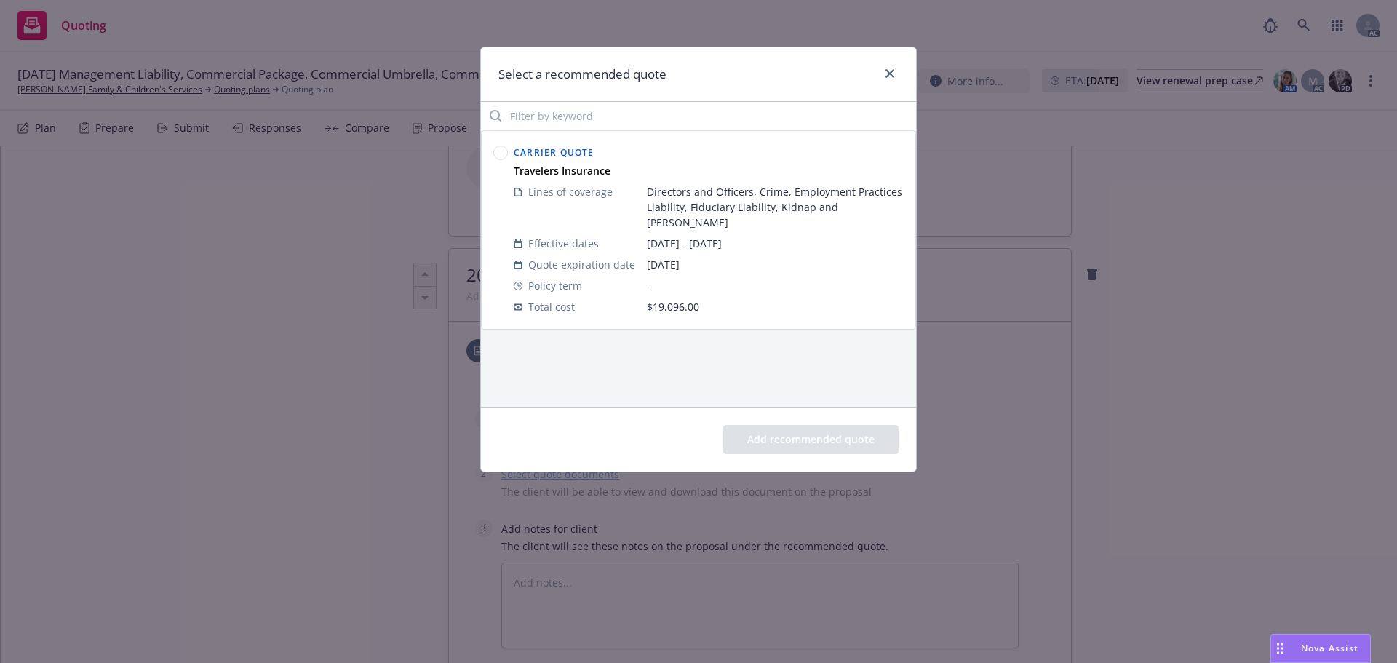
click at [500, 147] on circle at bounding box center [501, 153] width 14 height 14
click at [819, 442] on button "Add recommended quote" at bounding box center [810, 439] width 175 height 29
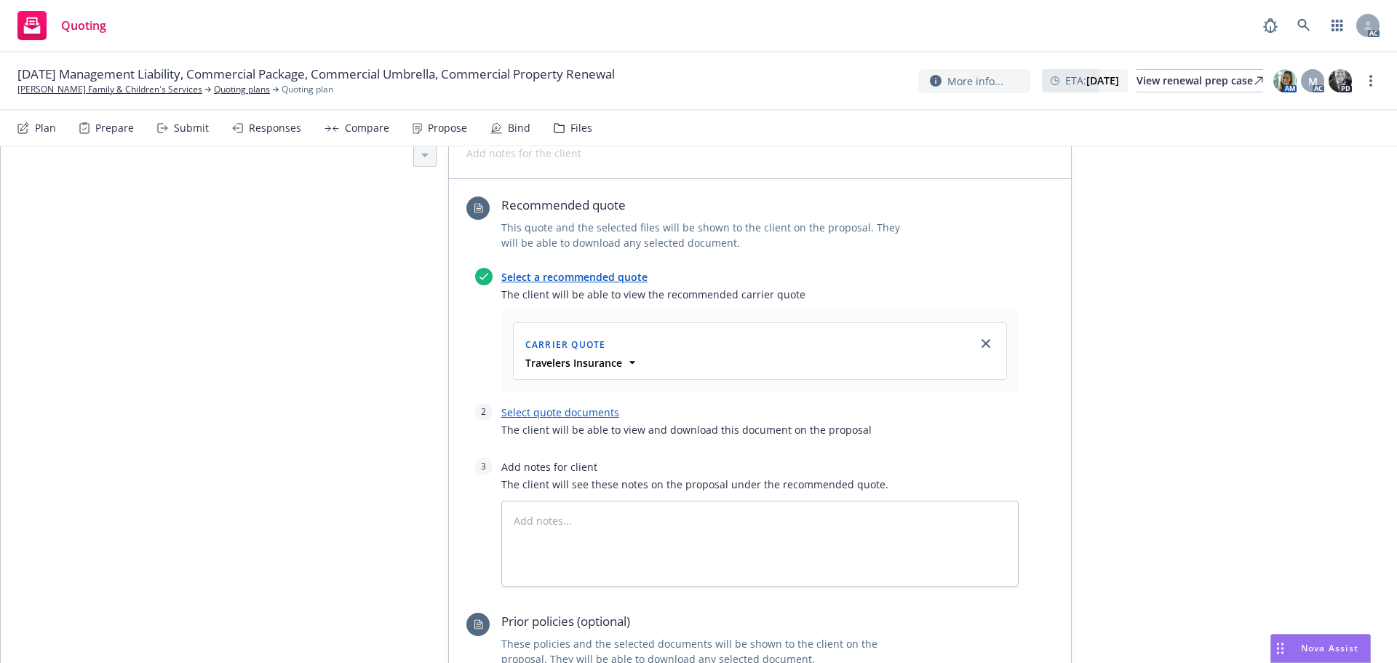
scroll to position [588, 0]
click at [553, 400] on div "Select quote documents The client will be able to view and download this docume…" at bounding box center [759, 421] width 517 height 43
click at [535, 402] on link "Select quote documents" at bounding box center [560, 409] width 118 height 14
type textarea "x"
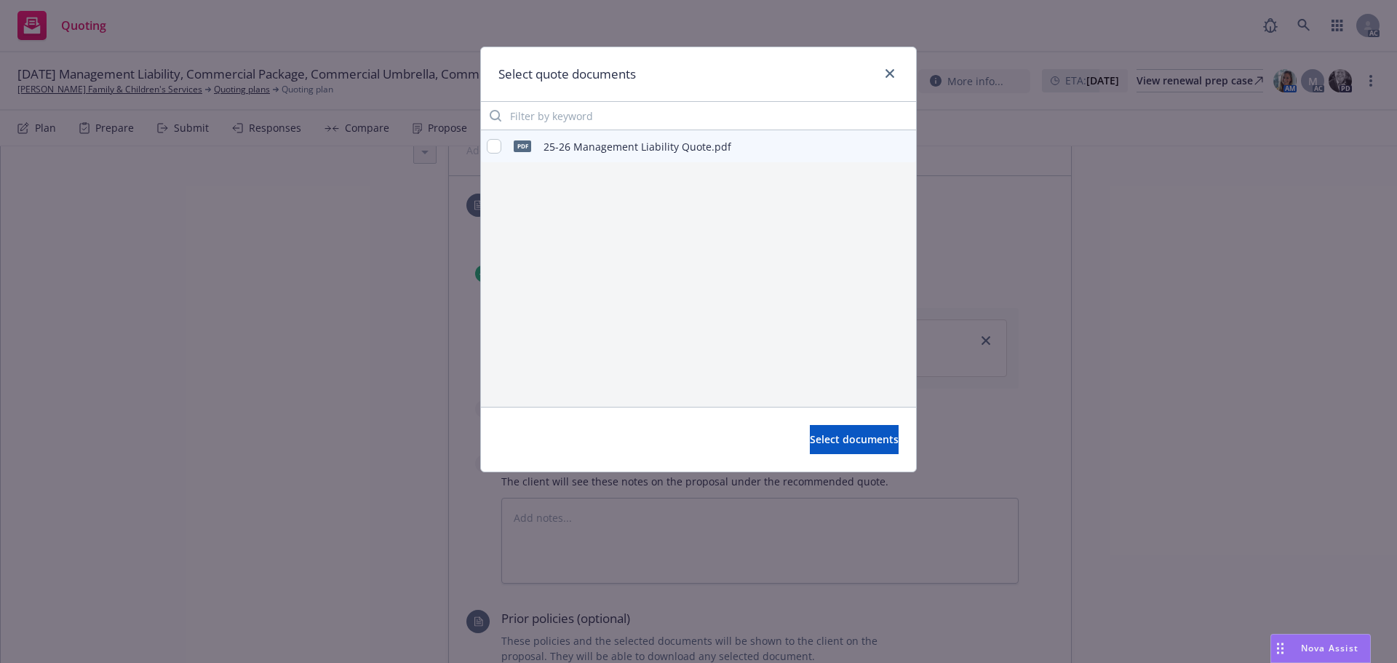
click at [488, 153] on div "pdf 25-26 Management Liability Quote.pdf" at bounding box center [609, 146] width 244 height 31
click at [493, 143] on input "checkbox" at bounding box center [494, 146] width 15 height 15
checkbox input "true"
drag, startPoint x: 828, startPoint y: 434, endPoint x: 846, endPoint y: 434, distance: 18.2
click at [828, 433] on span "Select documents" at bounding box center [854, 439] width 89 height 14
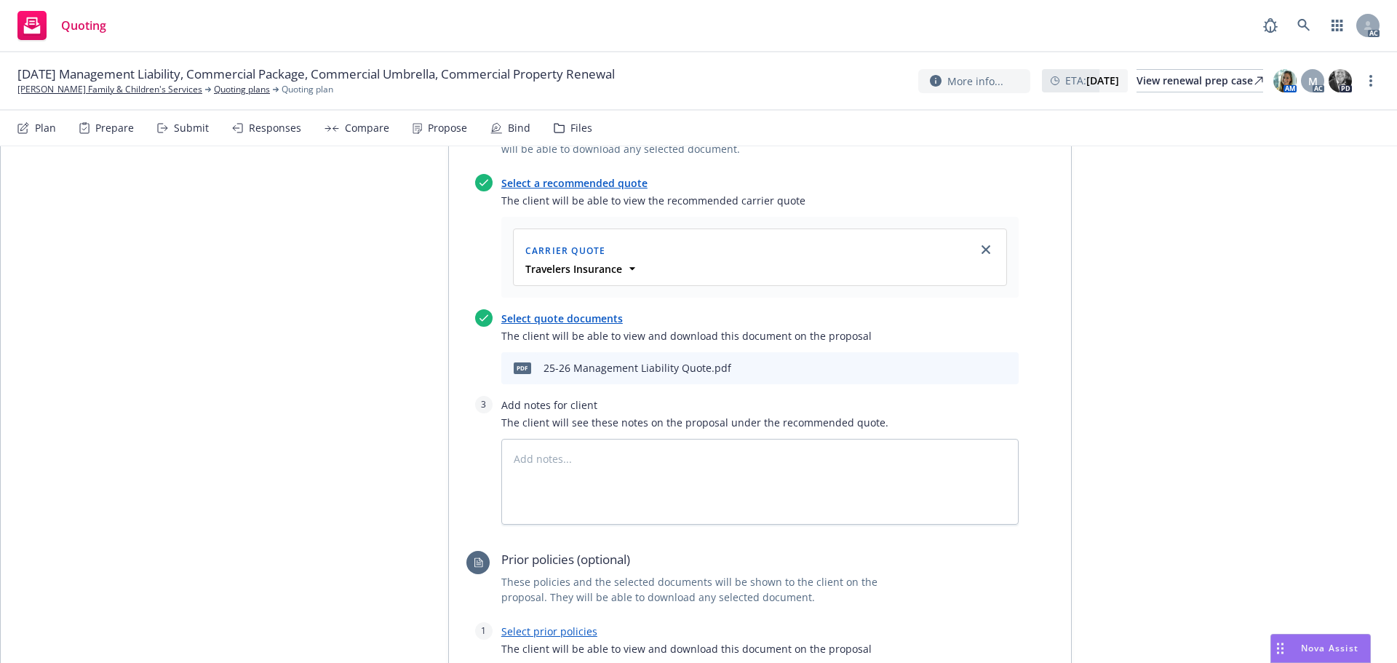
scroll to position [733, 0]
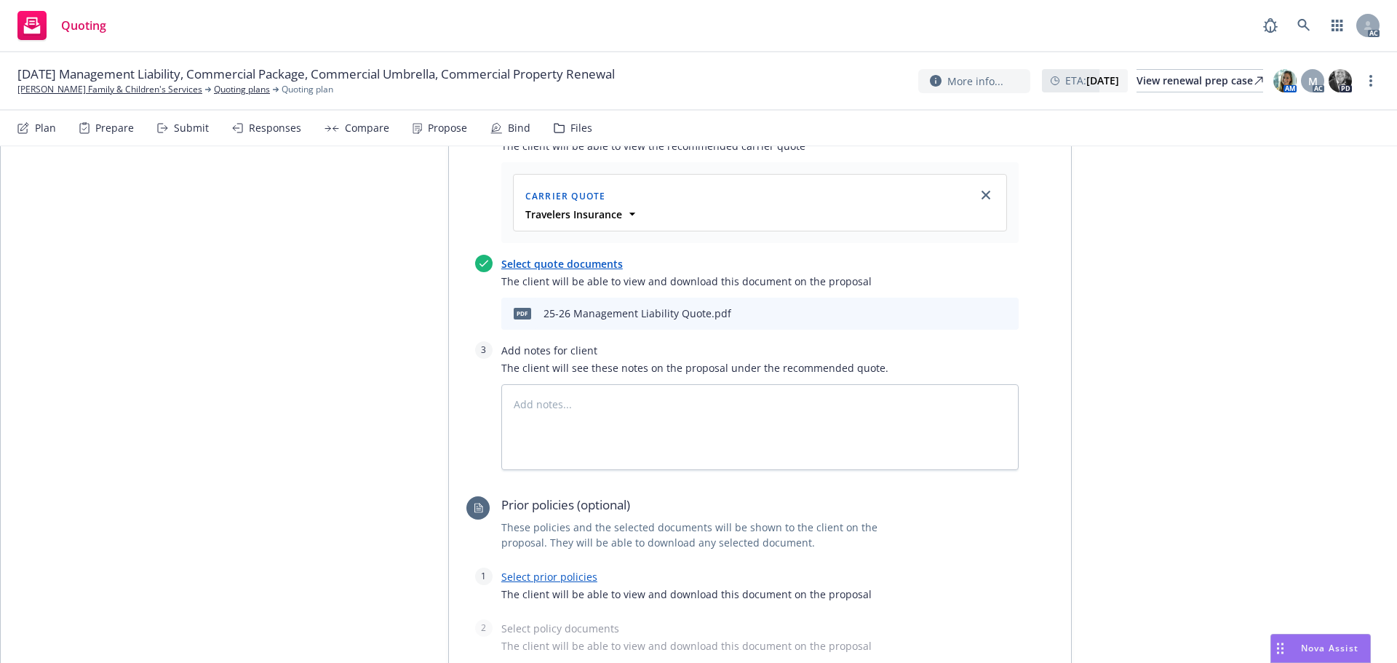
click at [550, 570] on link "Select prior policies" at bounding box center [549, 577] width 96 height 14
type textarea "x"
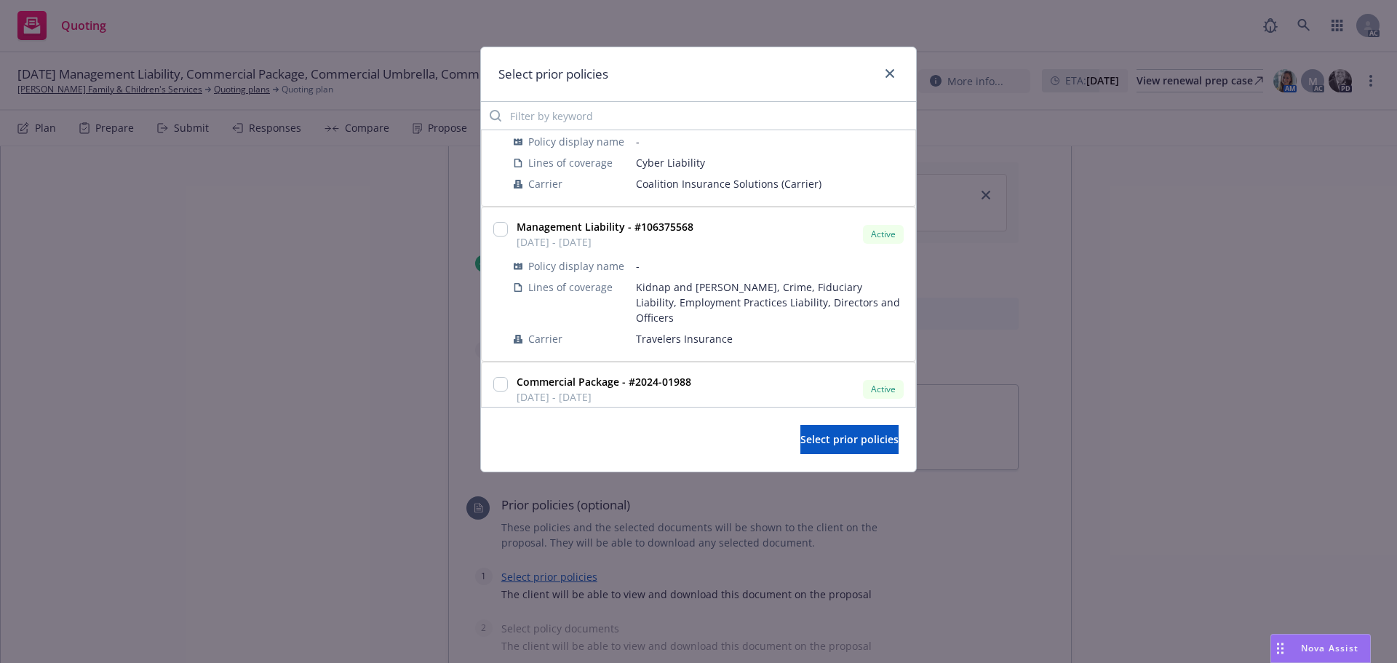
scroll to position [218, 0]
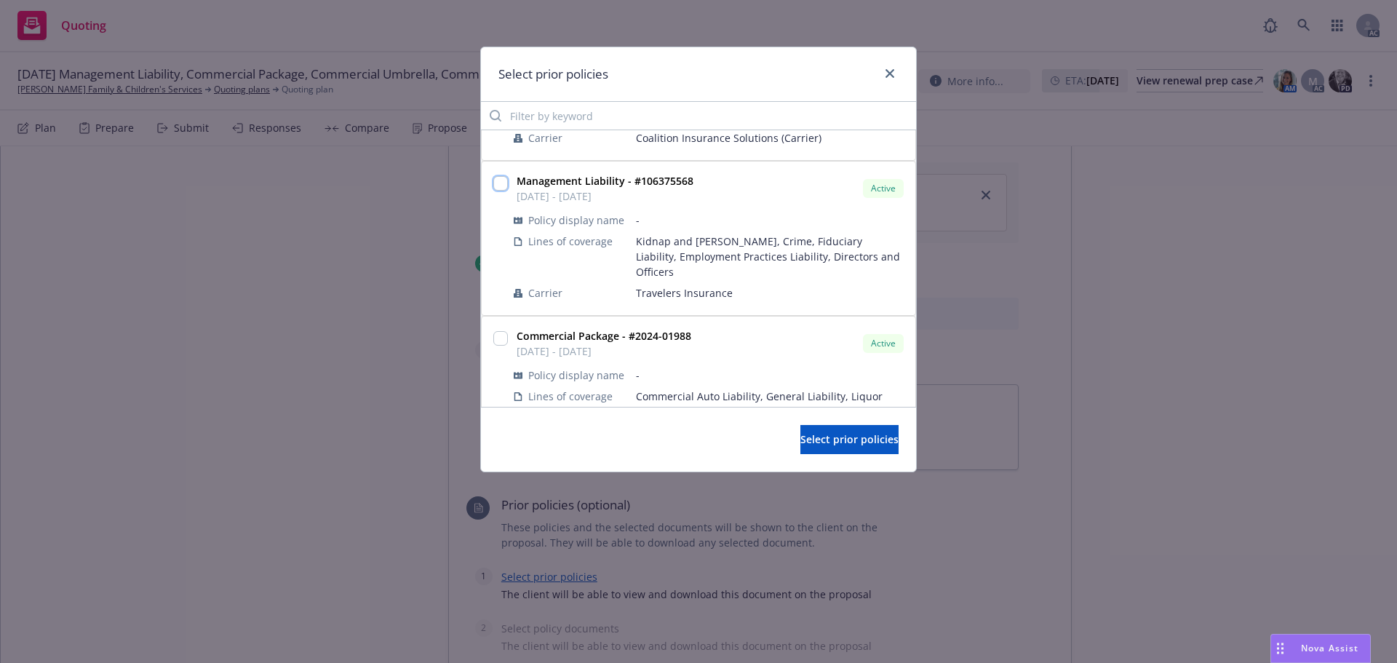
click at [503, 181] on input "checkbox" at bounding box center [500, 183] width 15 height 15
checkbox input "true"
click at [800, 444] on span "Select prior policies" at bounding box center [849, 439] width 98 height 14
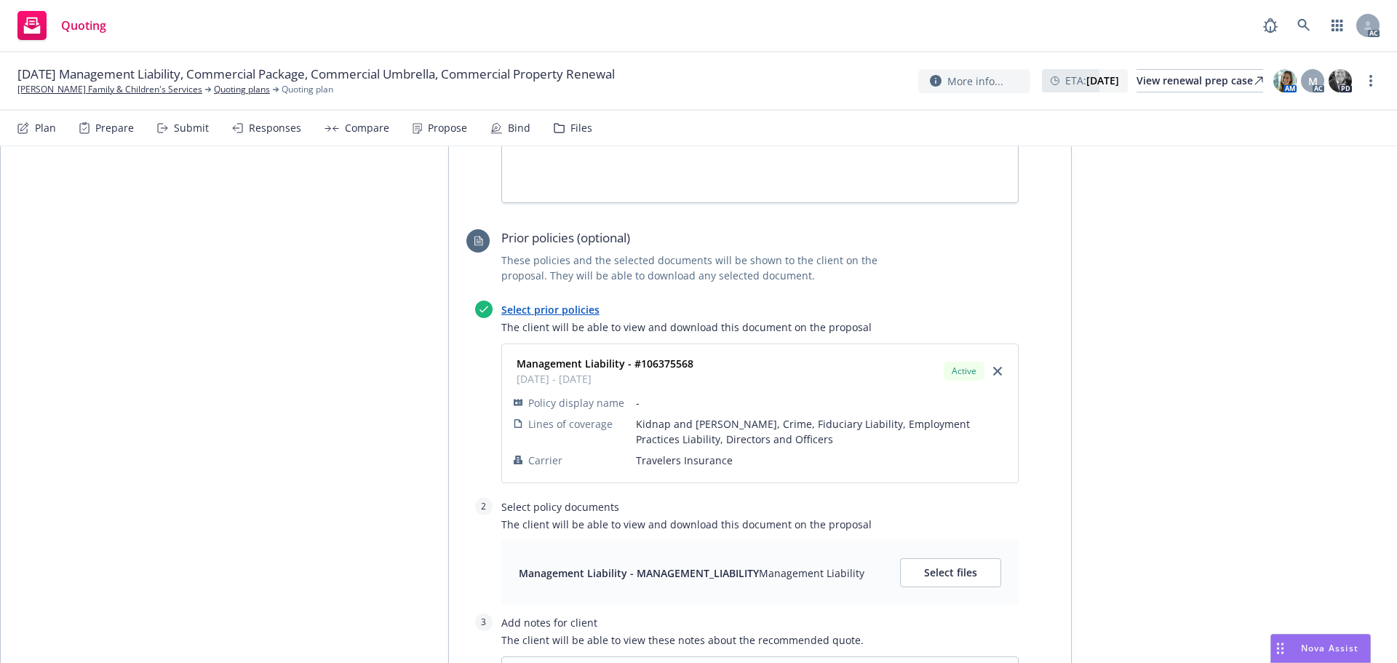
scroll to position [1024, 0]
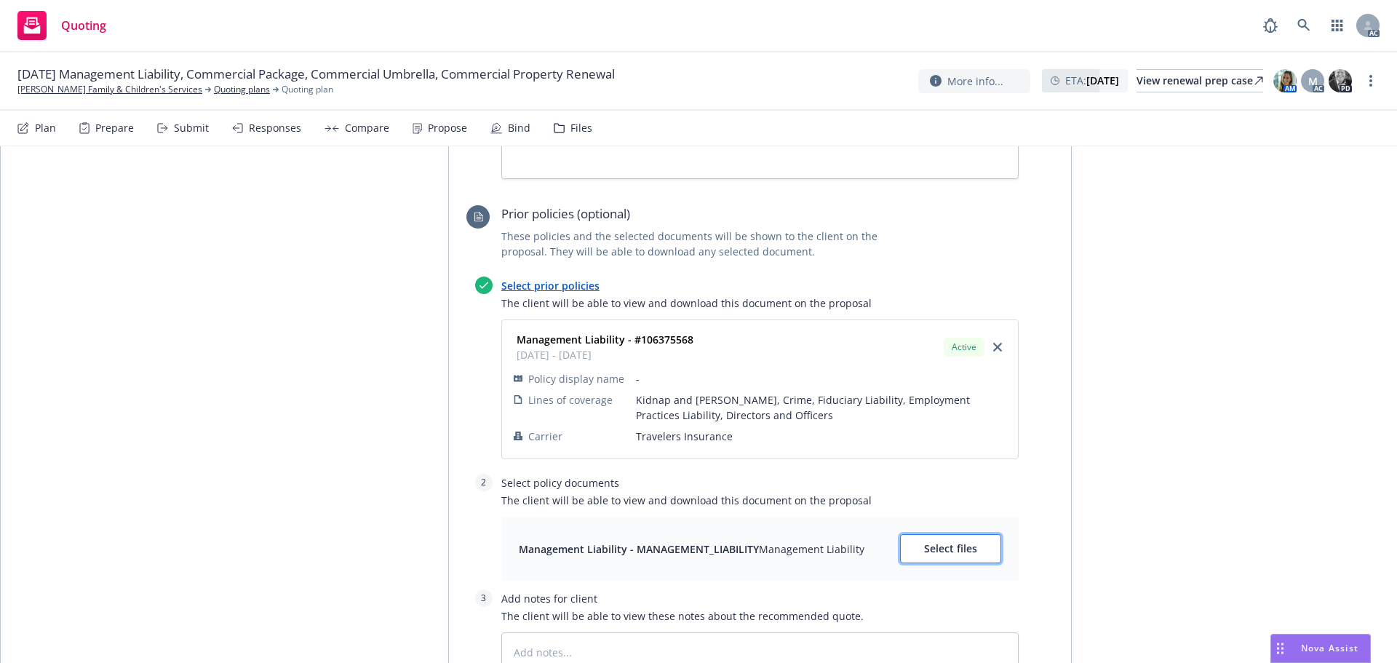
click at [928, 541] on span "Select files" at bounding box center [950, 548] width 53 height 14
type textarea "x"
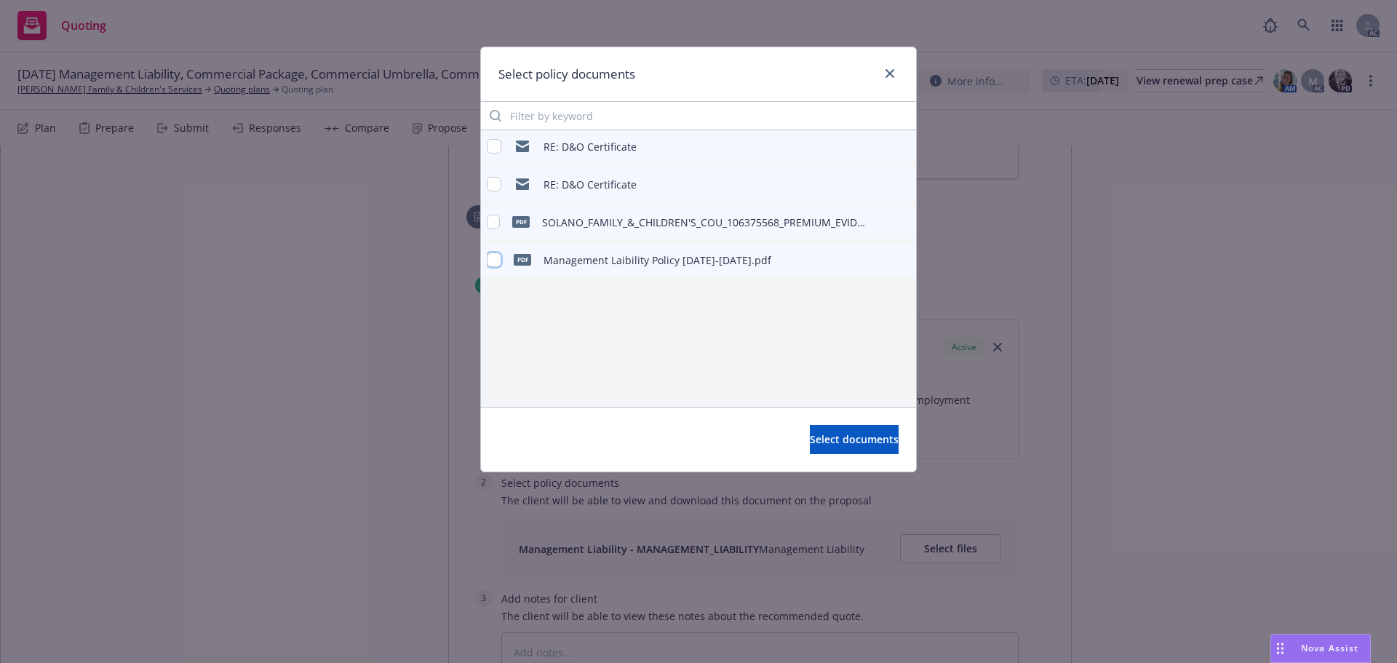
click at [487, 259] on input "checkbox" at bounding box center [494, 259] width 15 height 15
checkbox input "true"
click at [840, 419] on div "Select documents" at bounding box center [698, 439] width 435 height 65
click at [844, 424] on div "Select documents" at bounding box center [698, 439] width 435 height 65
click at [844, 426] on button "Select documents" at bounding box center [854, 439] width 89 height 29
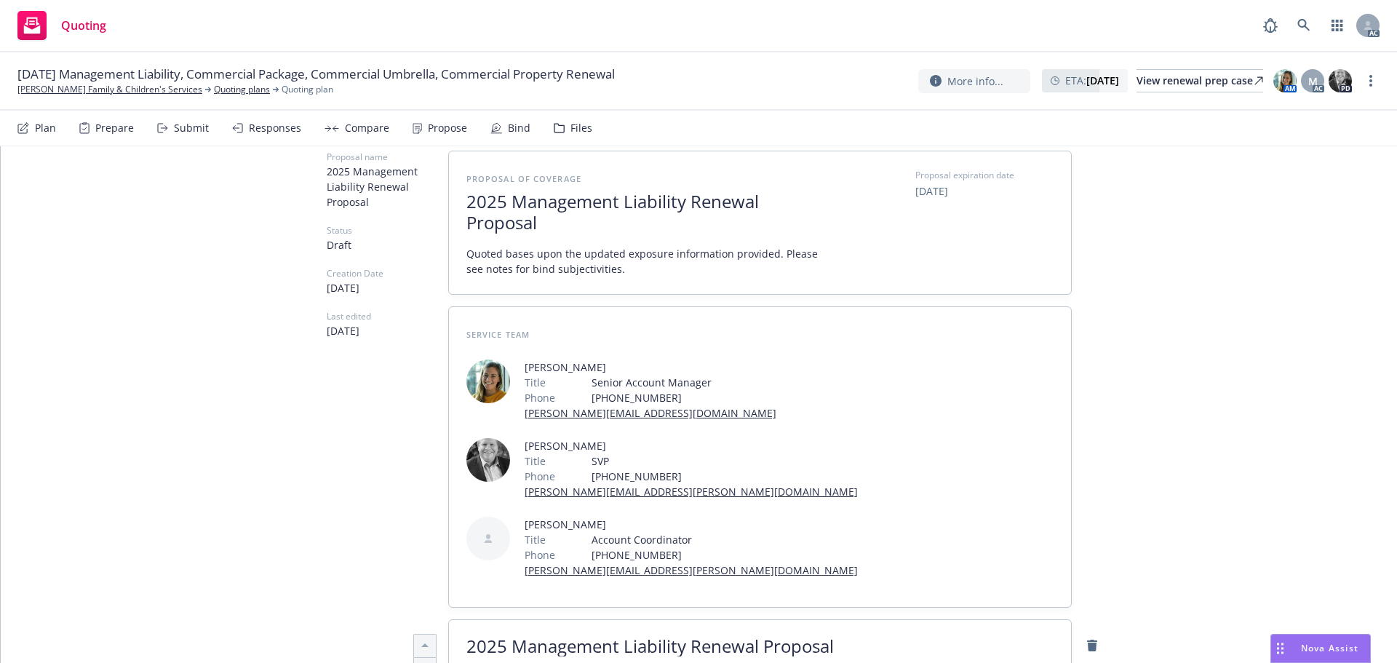
scroll to position [0, 0]
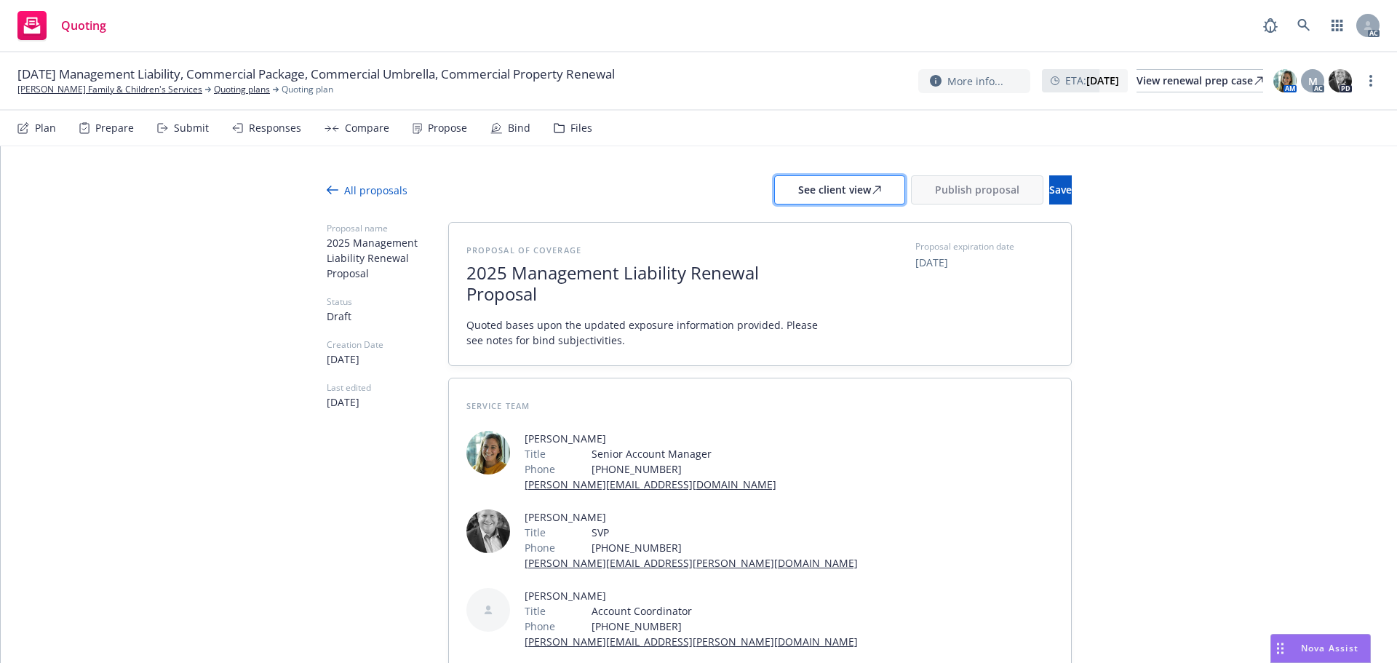
click at [872, 191] on icon at bounding box center [876, 190] width 9 height 9
type textarea "x"
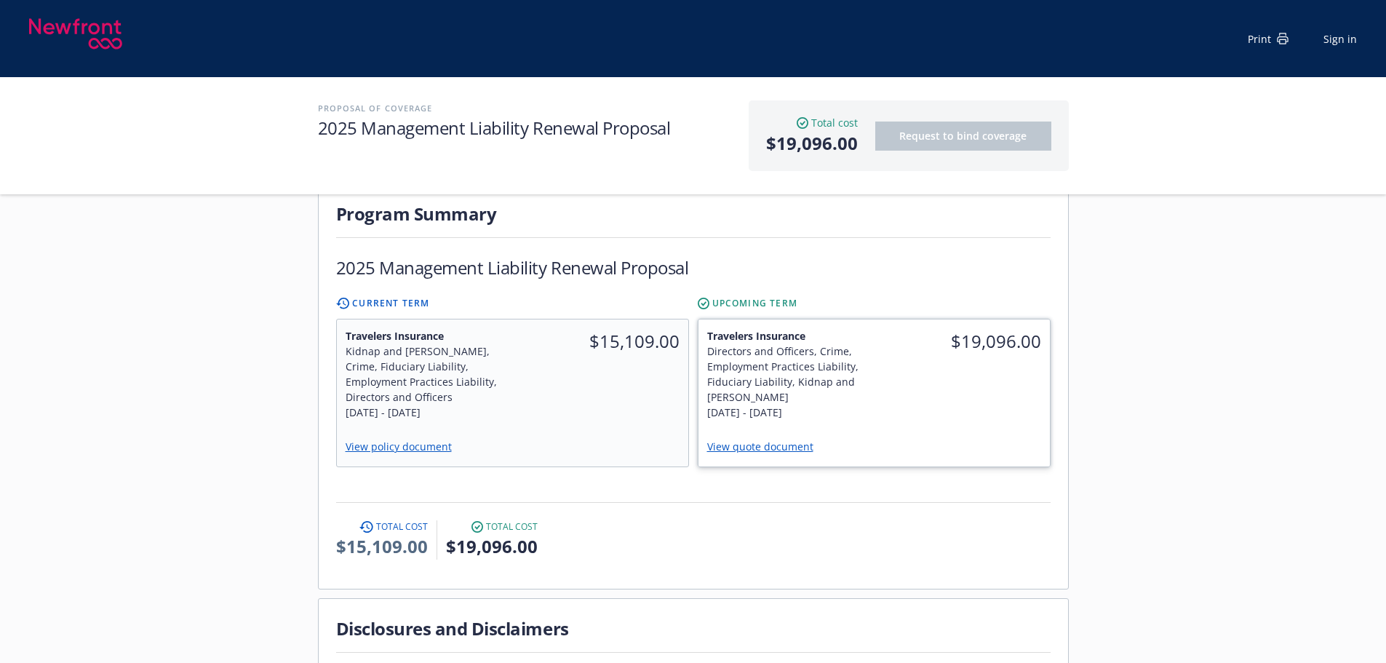
scroll to position [364, 0]
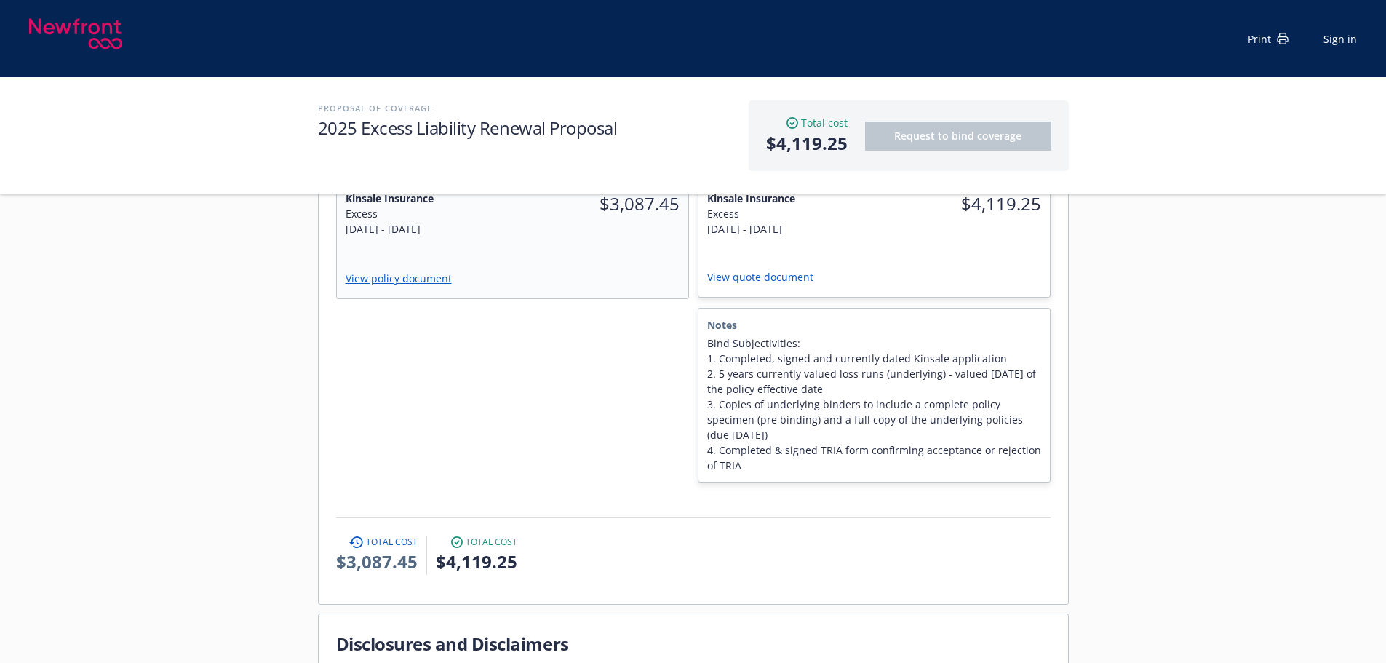
scroll to position [436, 0]
